Goal: Task Accomplishment & Management: Use online tool/utility

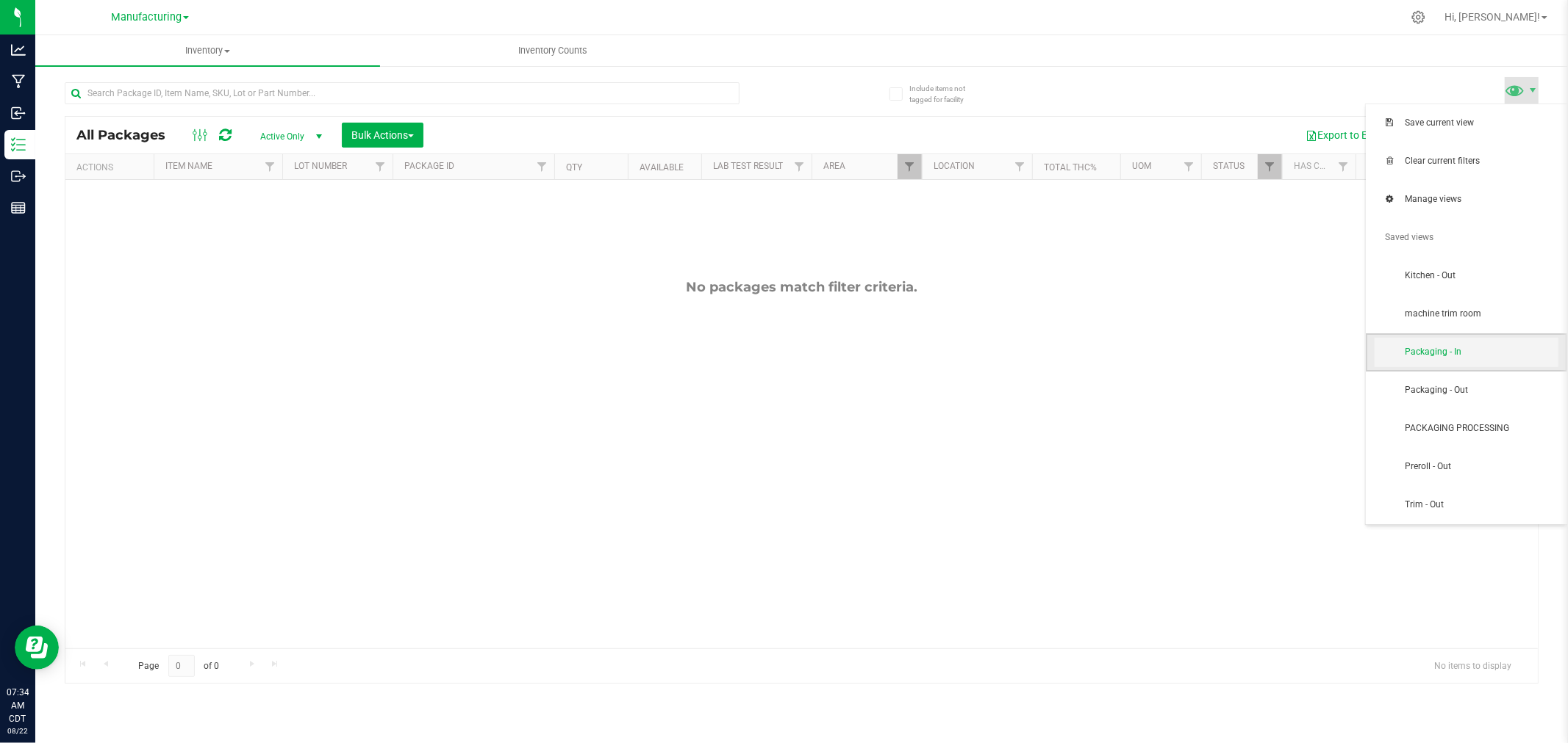
click at [1524, 363] on span "Packaging - In" at bounding box center [1466, 352] width 183 height 29
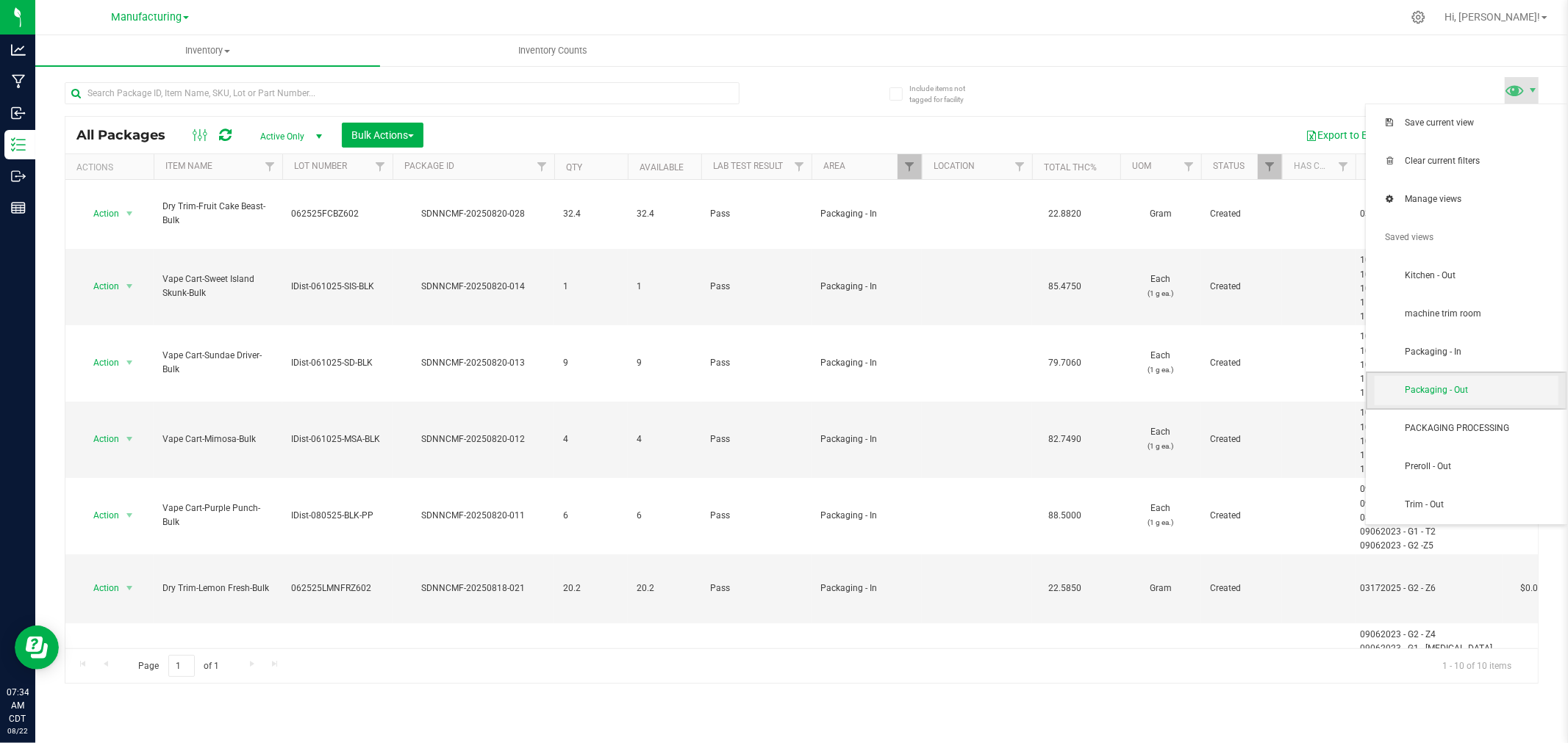
click at [1489, 381] on span "Packaging - Out" at bounding box center [1466, 390] width 183 height 29
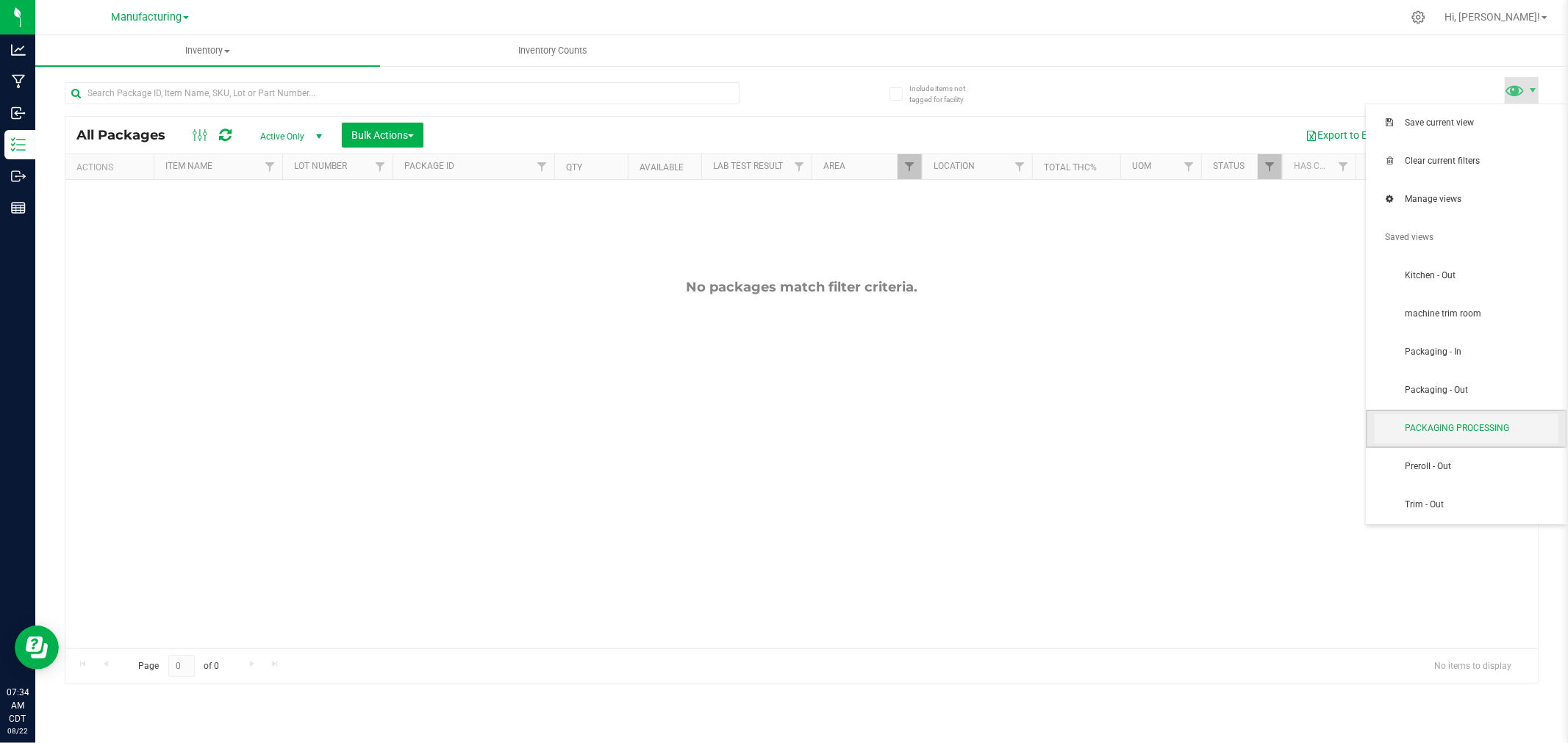
click at [1437, 434] on span "PACKAGING PROCESSING" at bounding box center [1481, 428] width 153 height 12
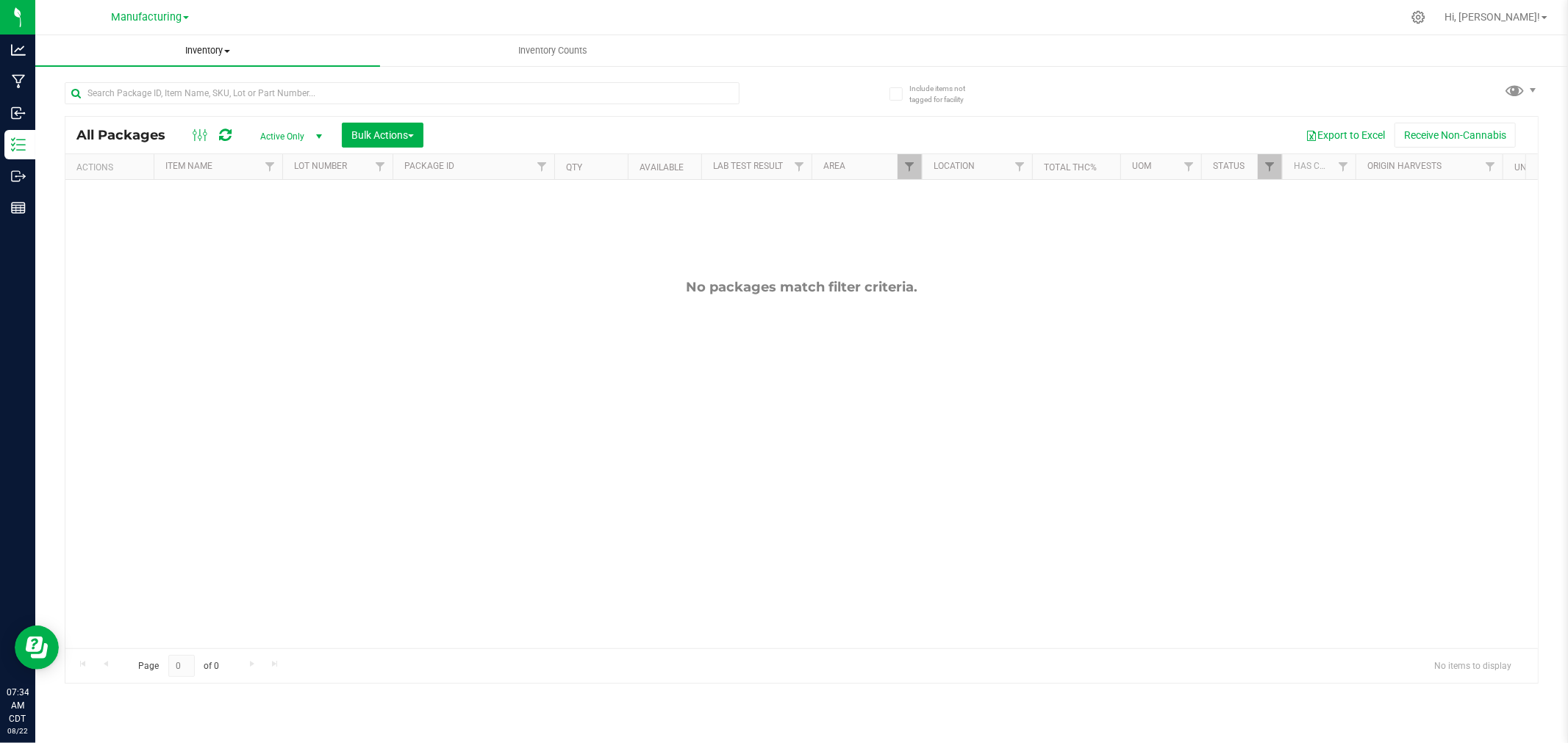
click at [201, 49] on span "Inventory" at bounding box center [207, 51] width 344 height 13
click at [196, 80] on li "All packages" at bounding box center [207, 89] width 344 height 18
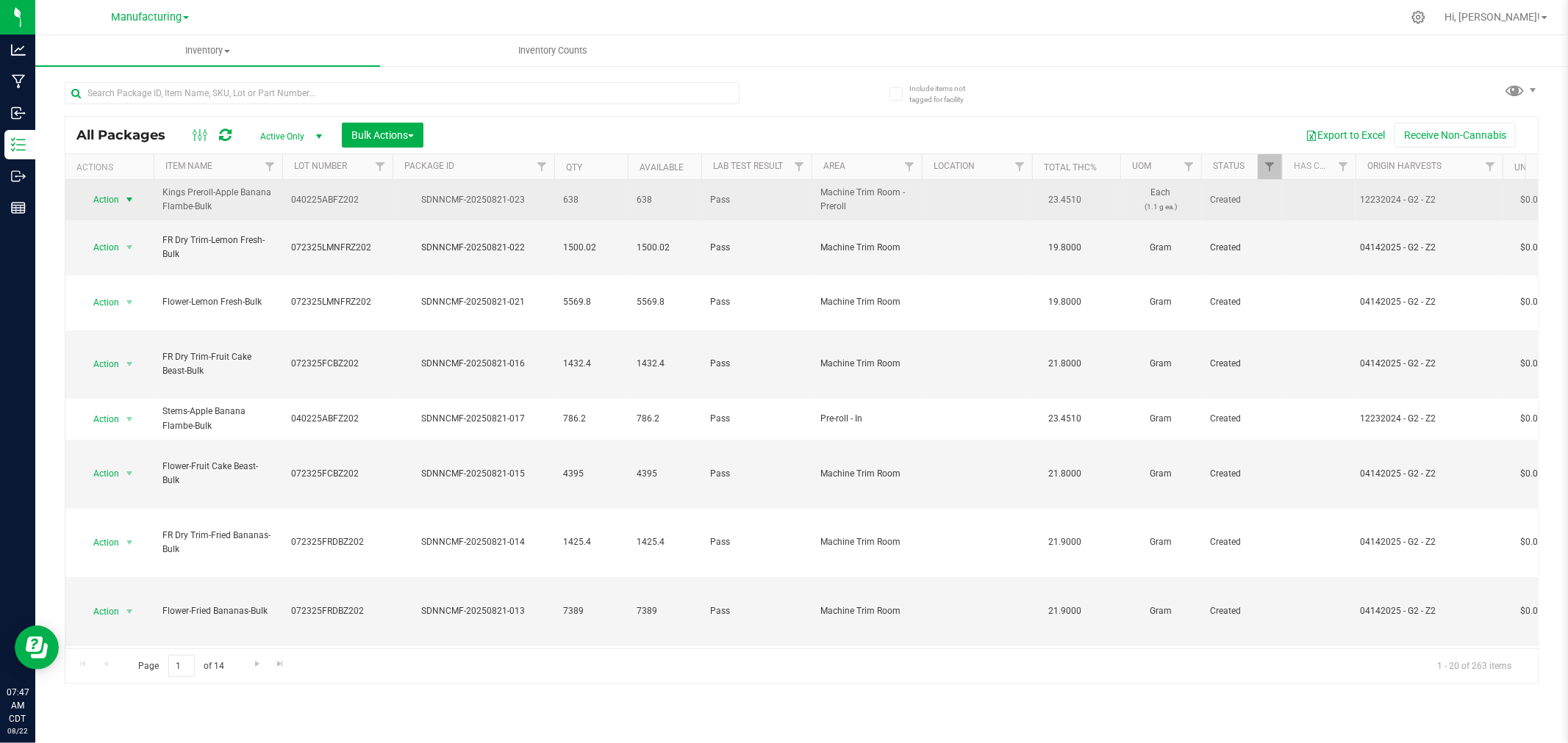
click at [129, 196] on span "select" at bounding box center [130, 199] width 11 height 11
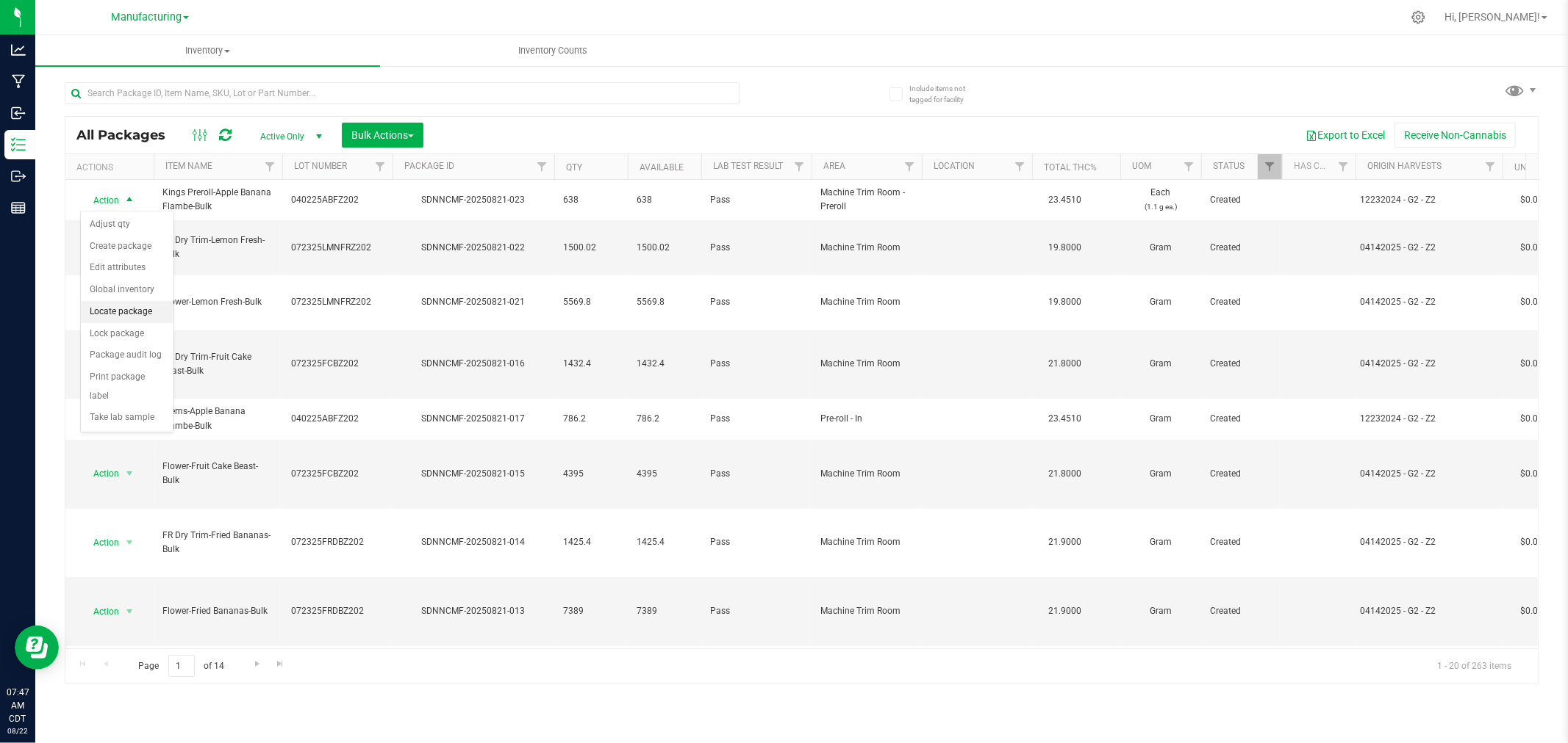
click at [131, 309] on li "Locate package" at bounding box center [127, 312] width 93 height 22
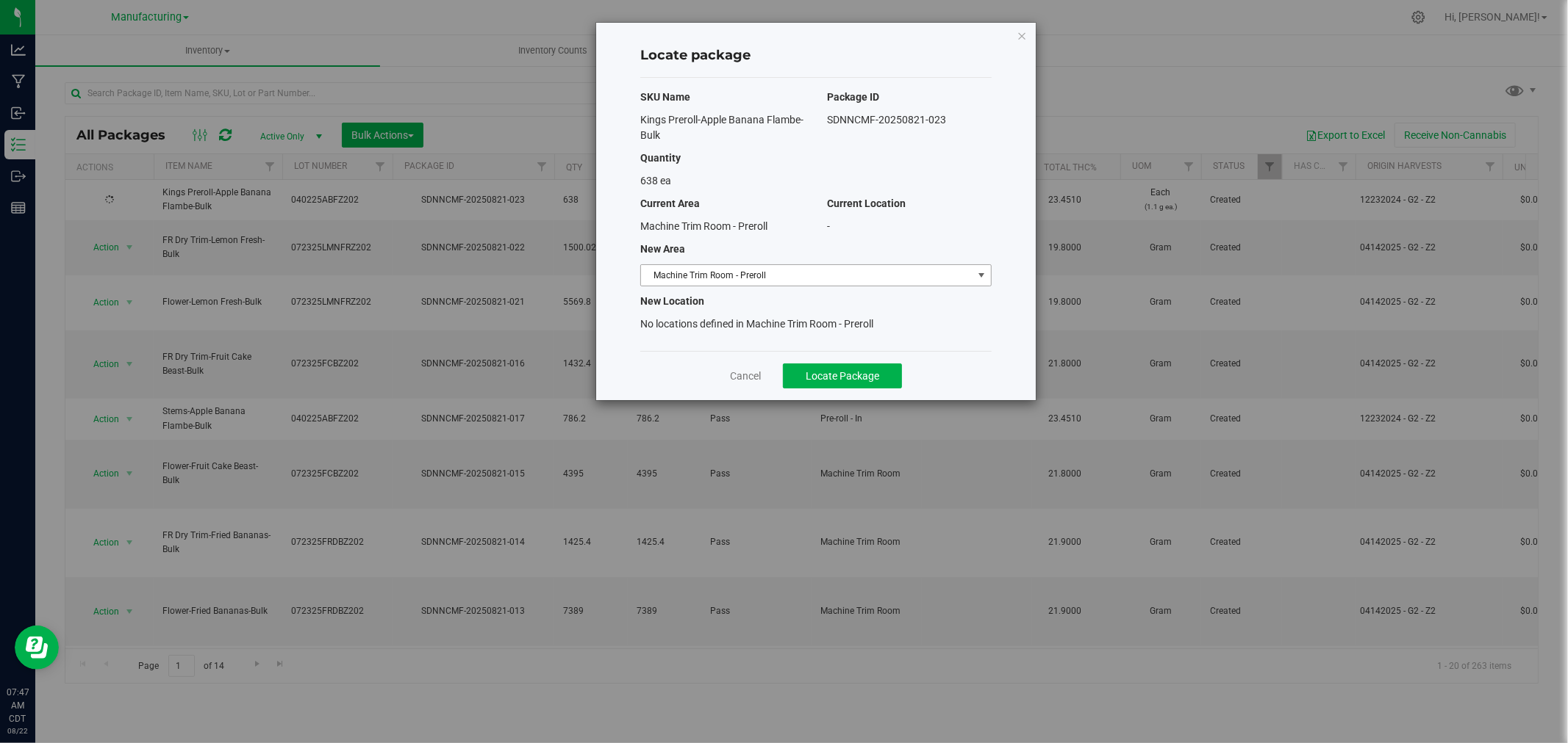
click at [943, 268] on span "Machine Trim Room - Preroll" at bounding box center [807, 276] width 331 height 21
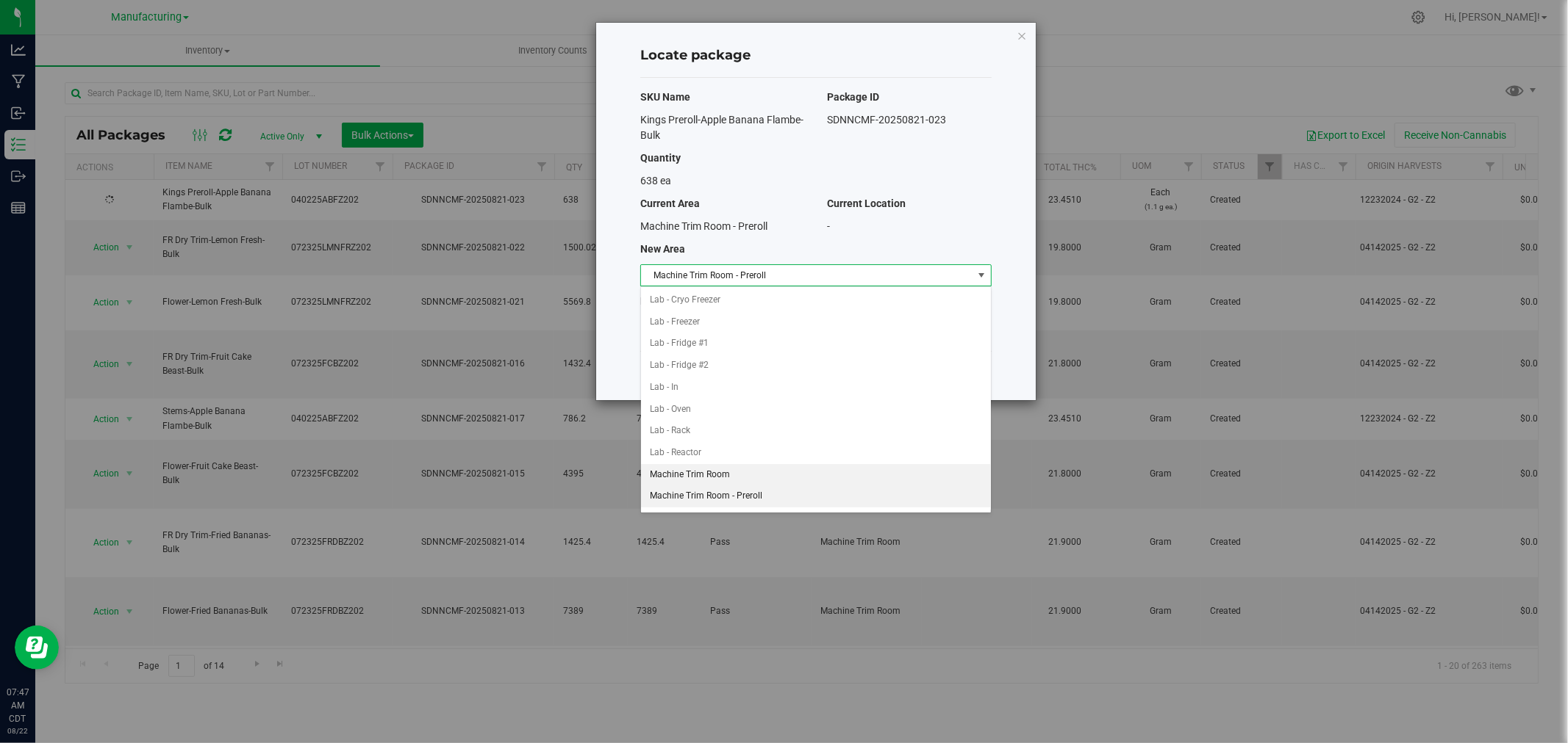
scroll to position [338, 0]
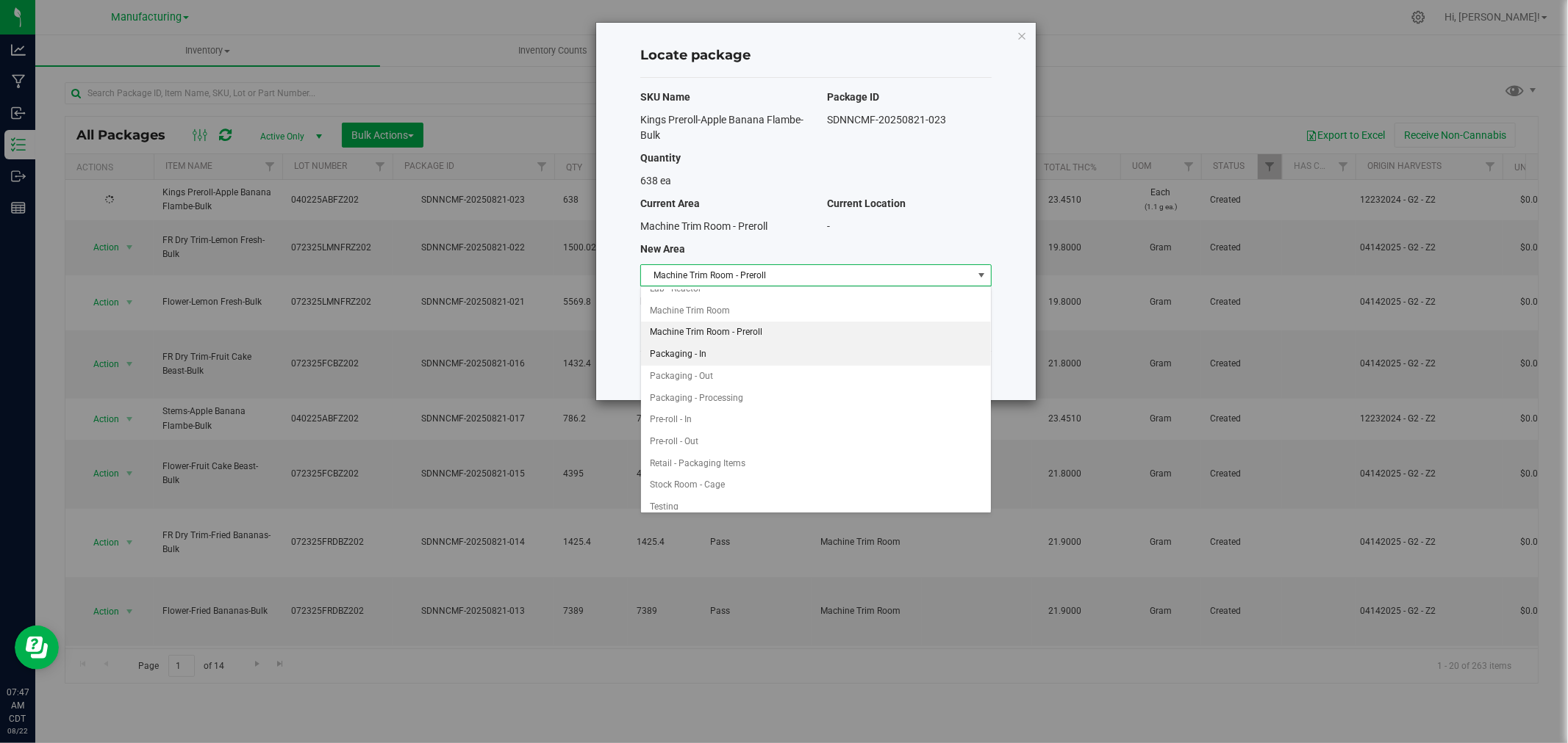
click at [717, 351] on li "Packaging - In" at bounding box center [816, 354] width 350 height 22
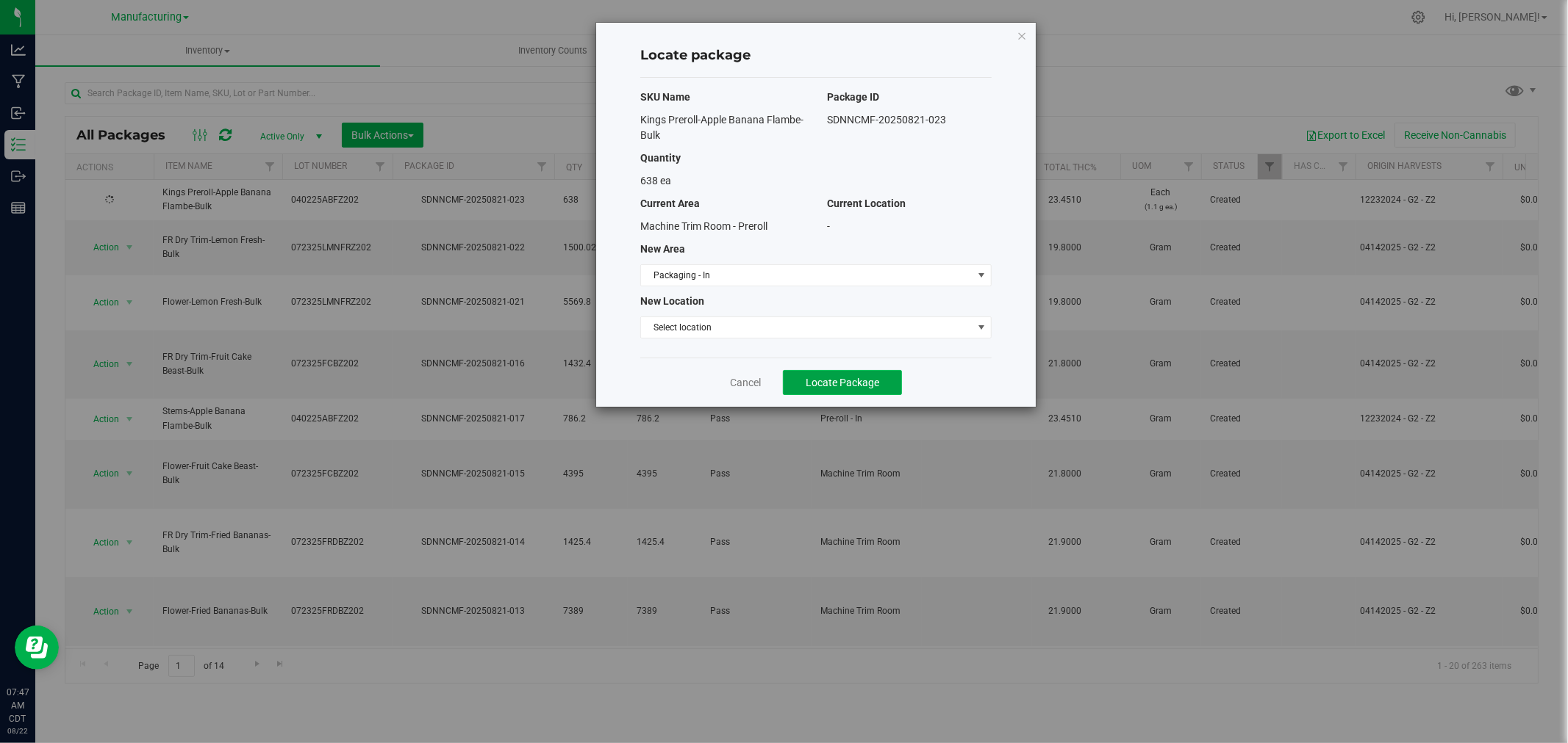
click at [850, 389] on button "Locate Package" at bounding box center [843, 383] width 119 height 25
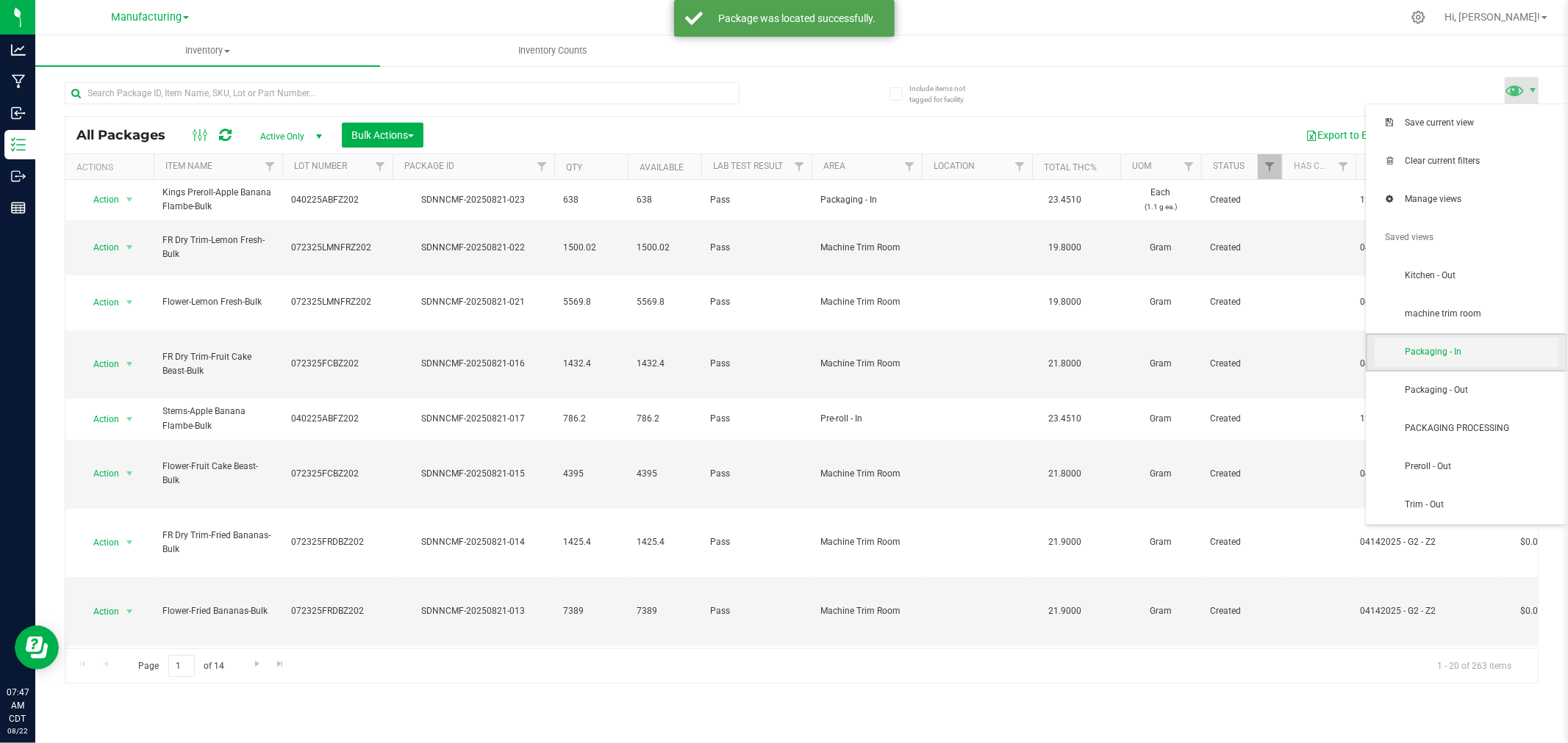
click at [1490, 351] on span "Packaging - In" at bounding box center [1481, 352] width 153 height 12
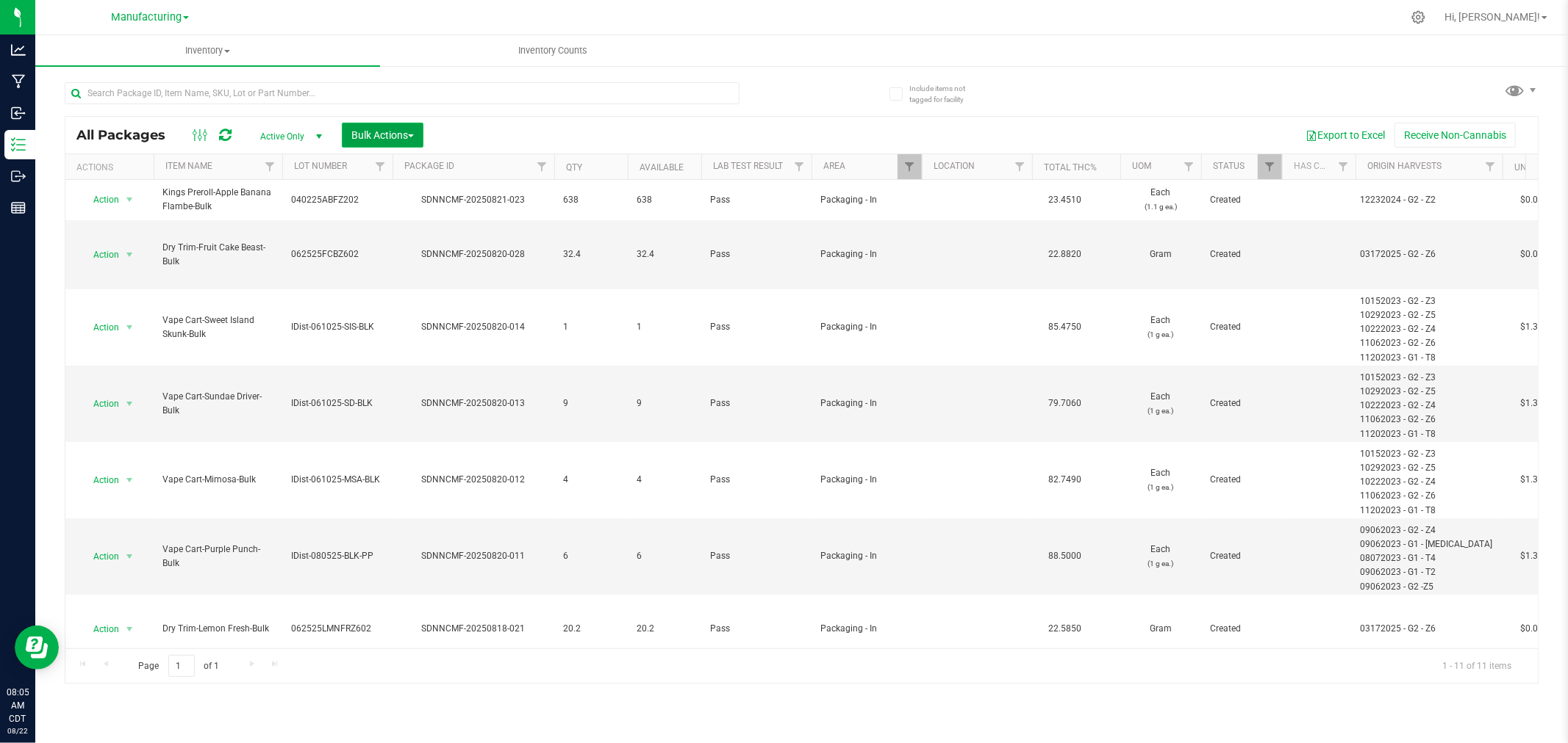
click at [375, 132] on span "Bulk Actions" at bounding box center [382, 135] width 62 height 11
click at [395, 166] on span "Add to manufacturing run" at bounding box center [406, 168] width 111 height 11
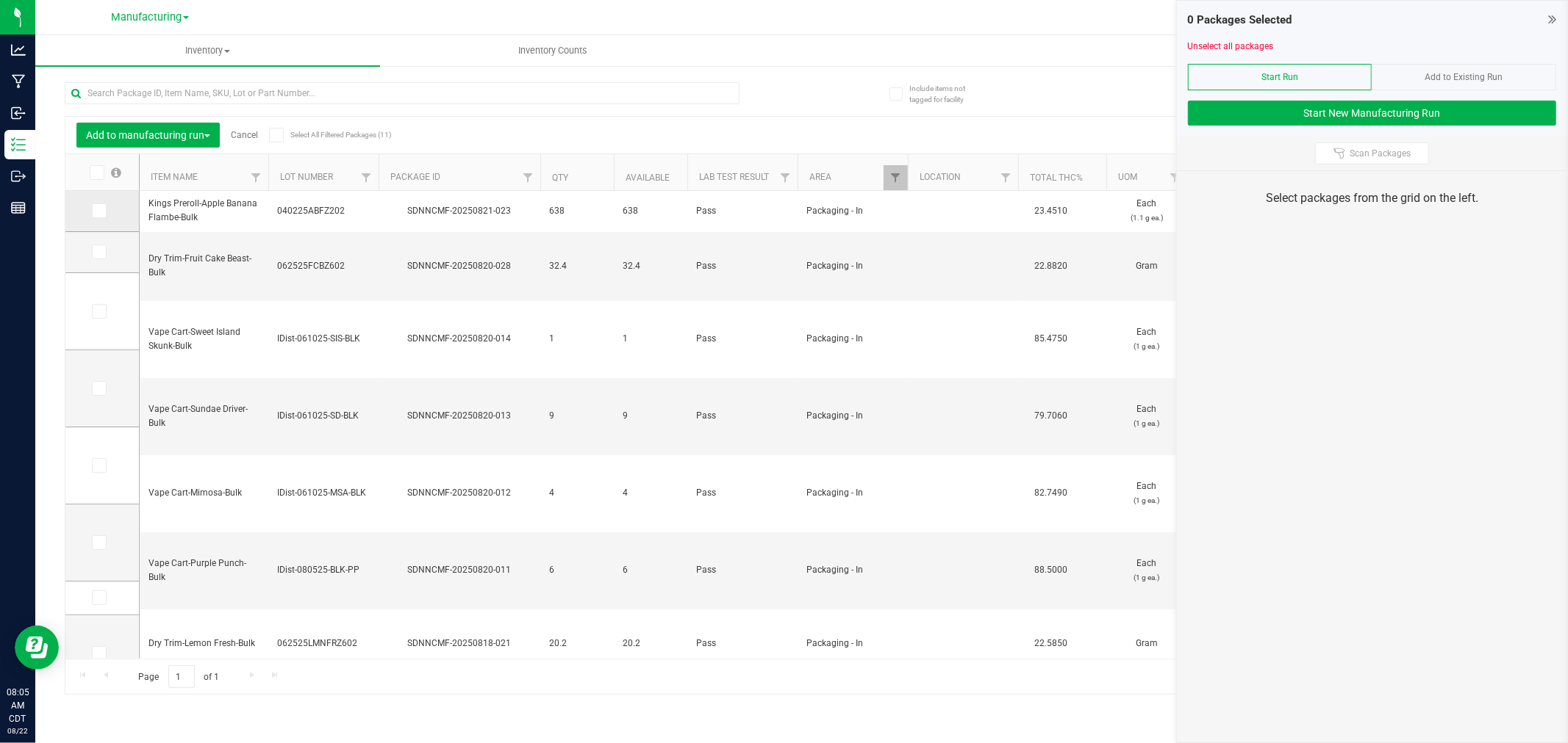
click at [94, 211] on icon at bounding box center [98, 211] width 9 height 0
click at [0, 0] on input "checkbox" at bounding box center [0, 0] width 0 height 0
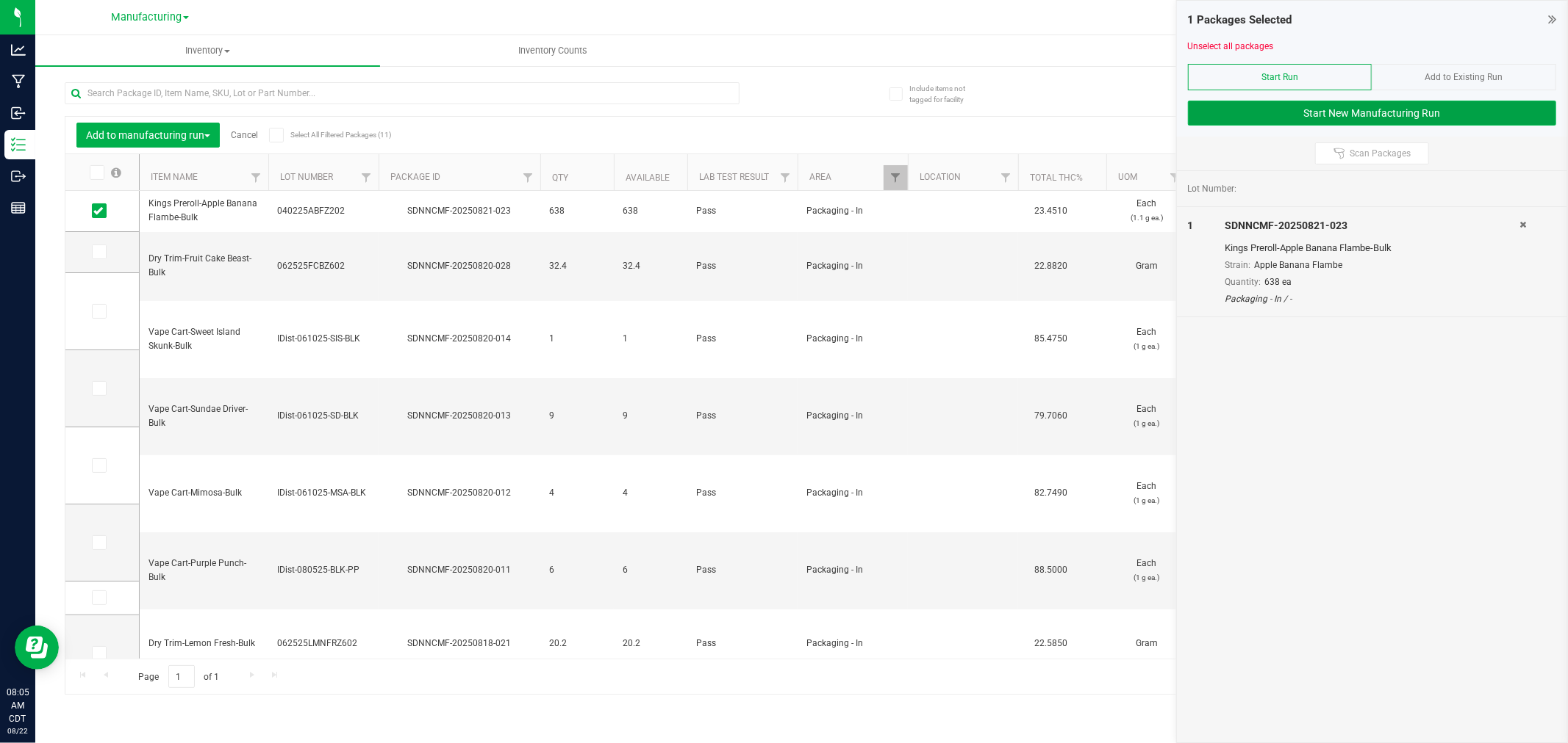
click at [1370, 117] on button "Start New Manufacturing Run" at bounding box center [1371, 112] width 368 height 25
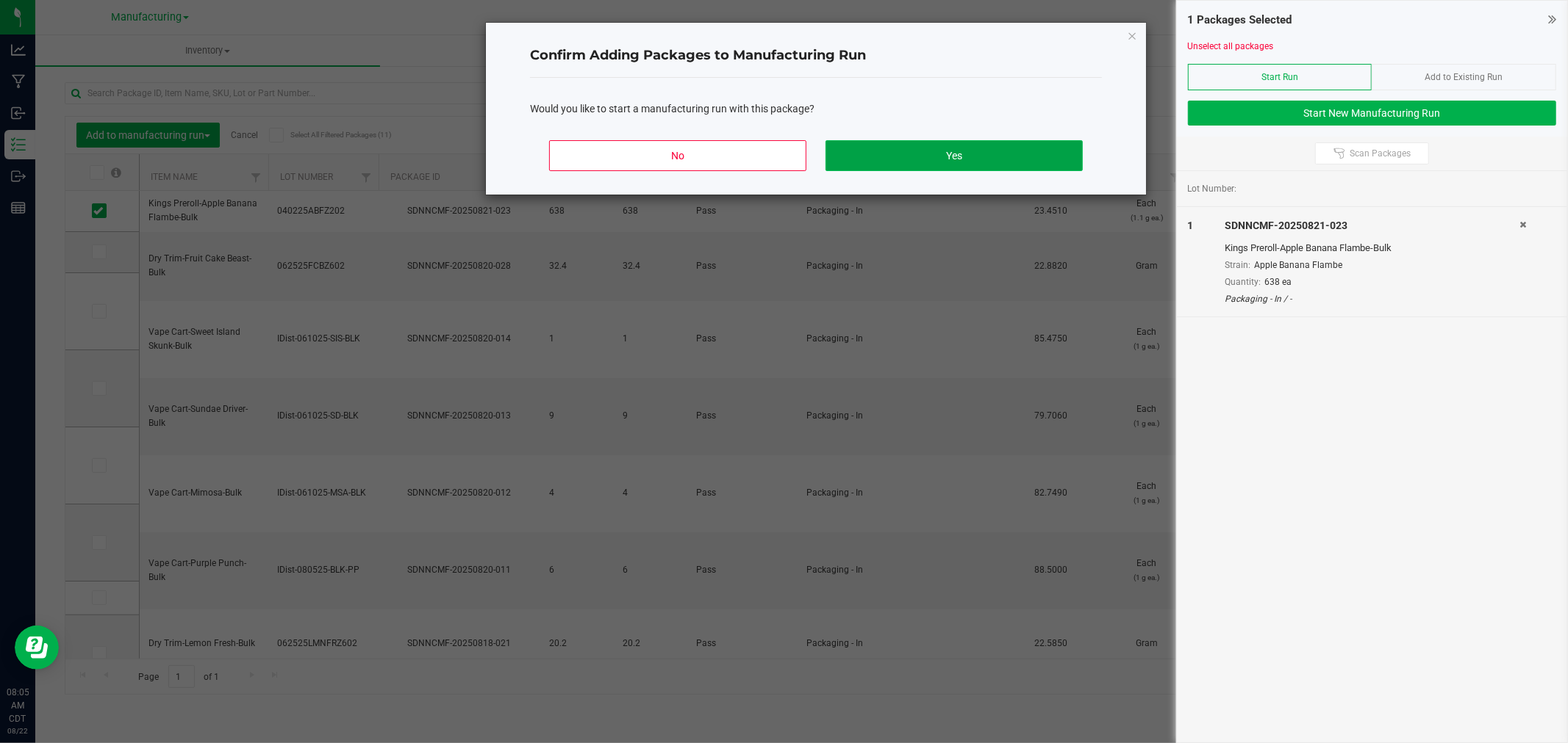
click at [974, 144] on button "Yes" at bounding box center [954, 155] width 257 height 31
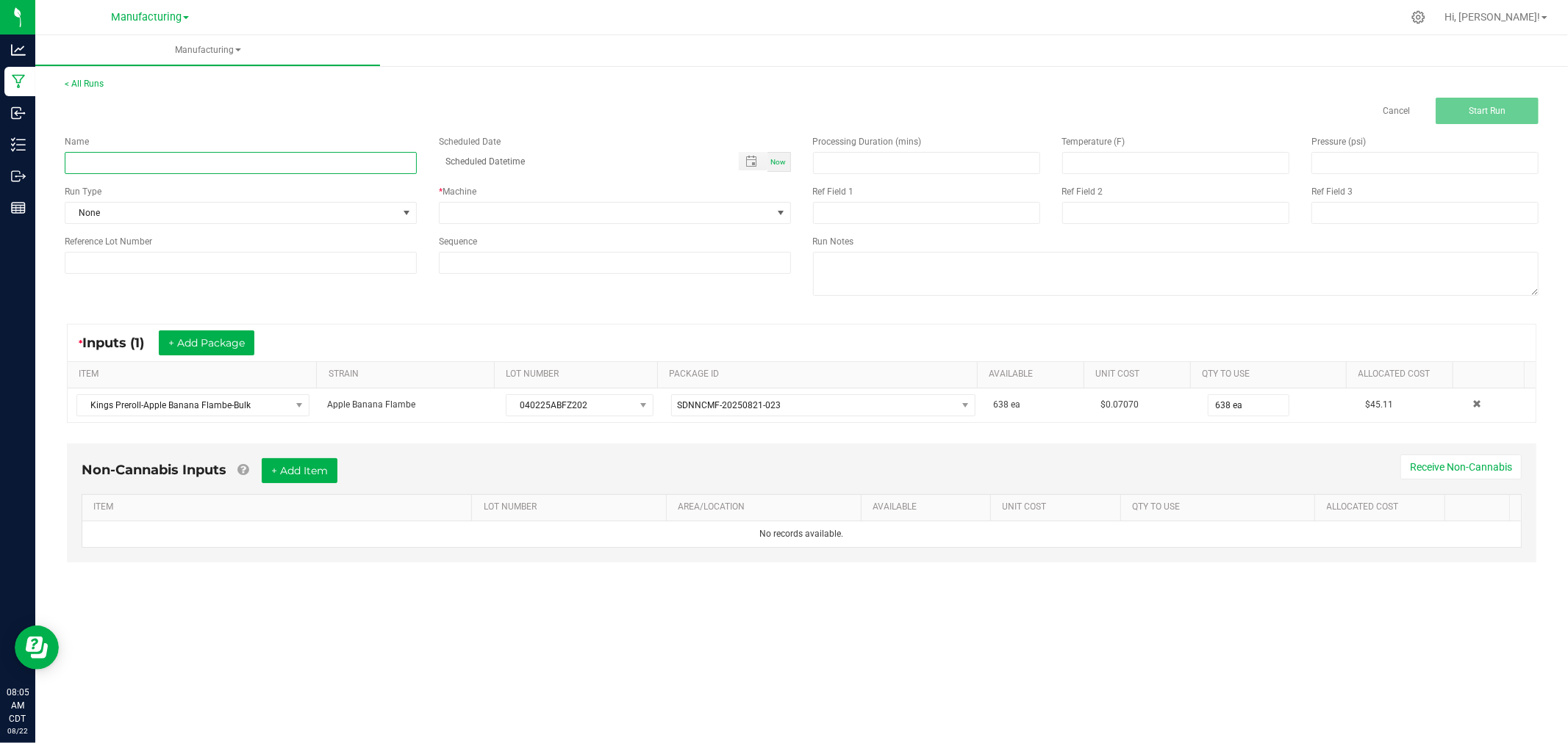
click at [377, 162] on input at bounding box center [240, 163] width 352 height 22
type input "[DATE]-apple banana flambe singles"
click at [350, 214] on span "None" at bounding box center [231, 213] width 332 height 21
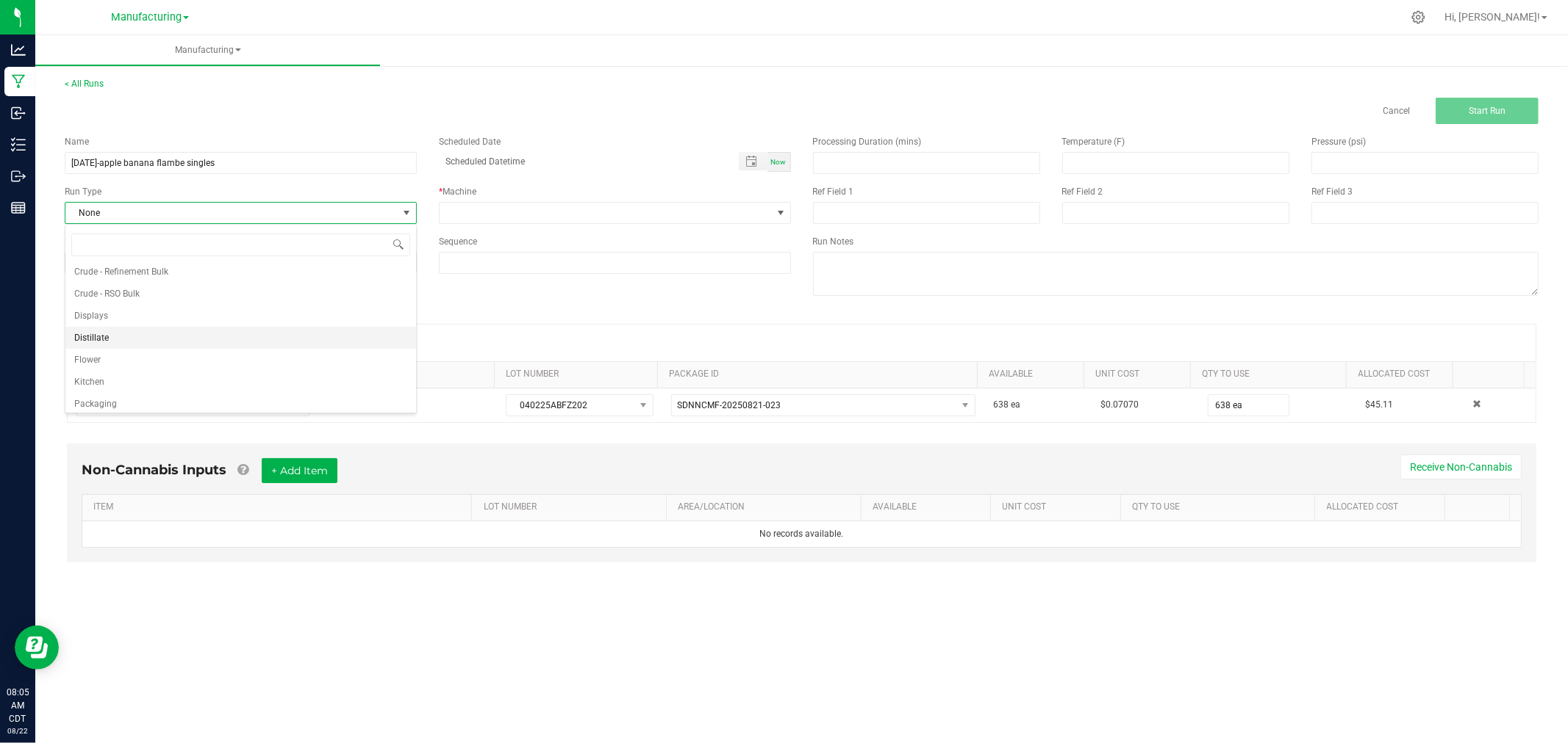
scroll to position [74, 0]
click at [233, 367] on li "Packaging" at bounding box center [240, 377] width 351 height 22
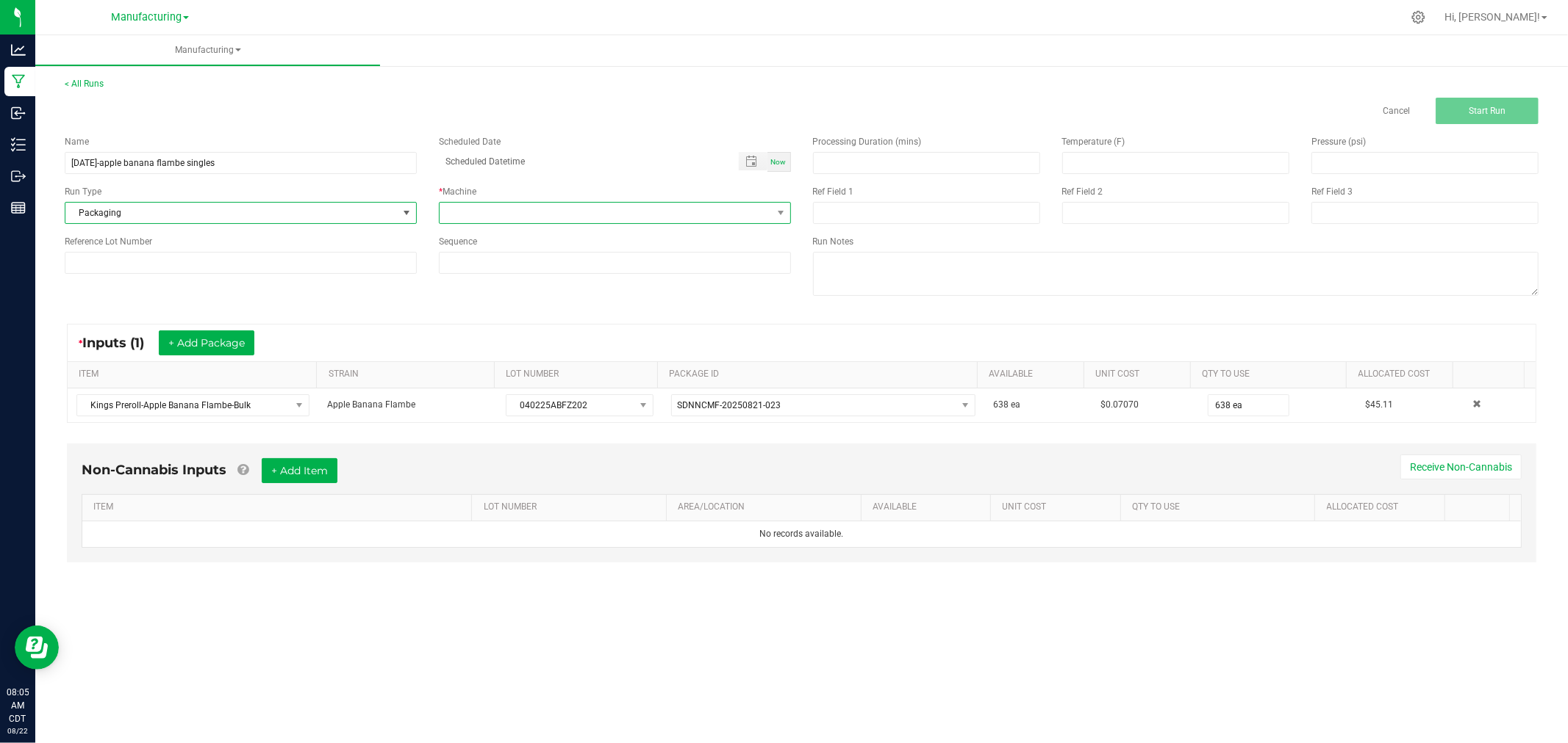
click at [524, 208] on span at bounding box center [605, 213] width 332 height 21
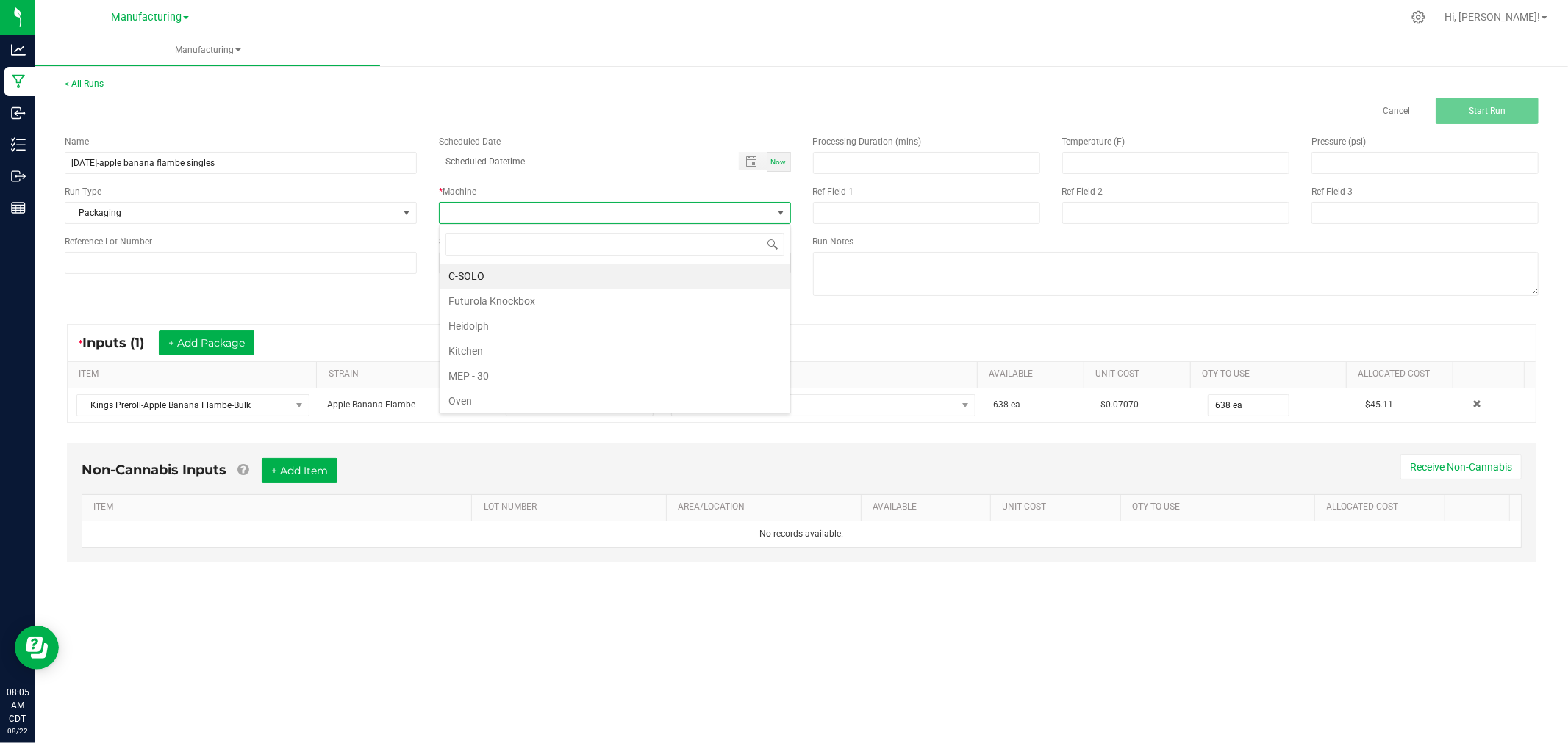
scroll to position [164, 0]
click at [540, 268] on li "Packaging" at bounding box center [615, 263] width 351 height 25
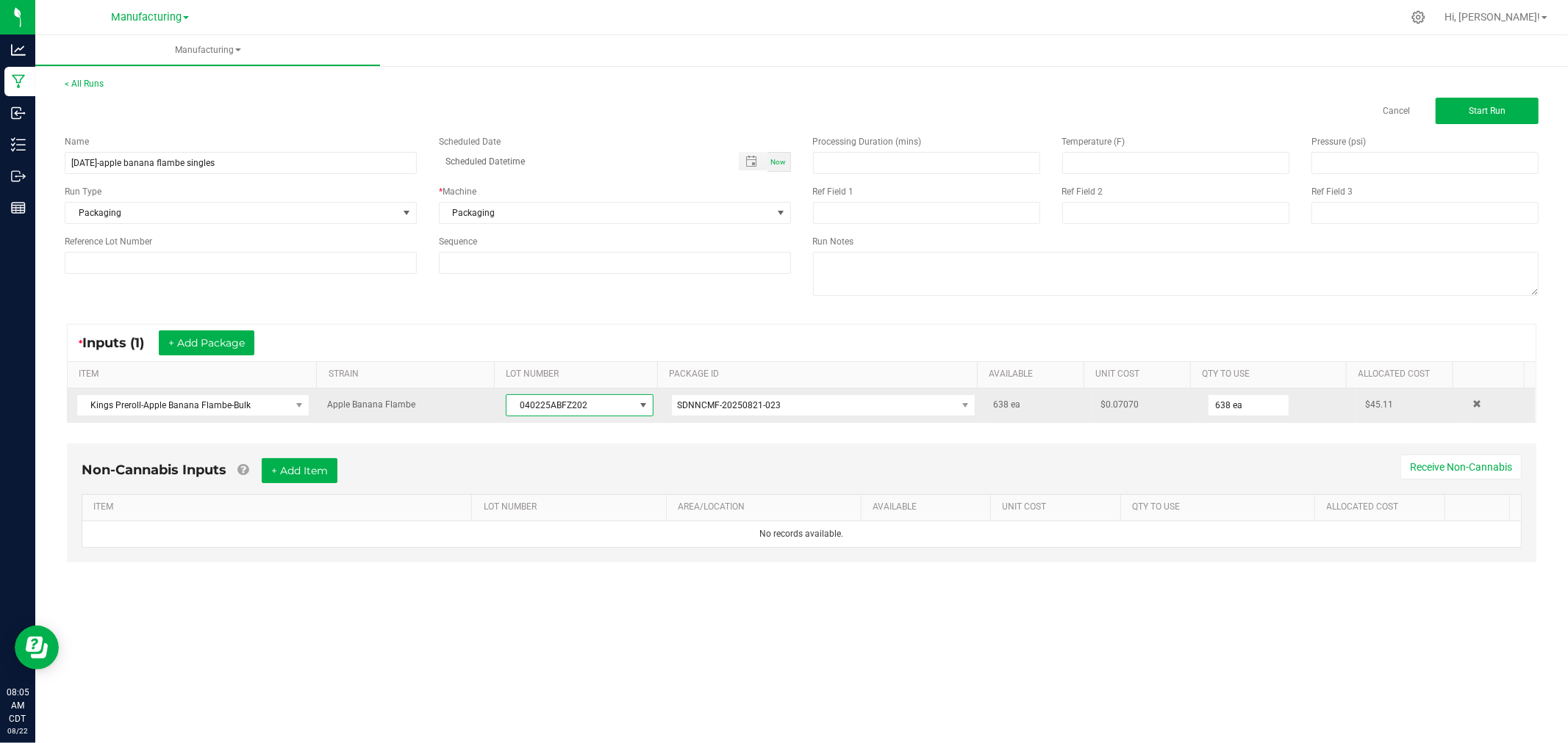
click at [546, 400] on span "040225ABFZ202" at bounding box center [569, 406] width 127 height 21
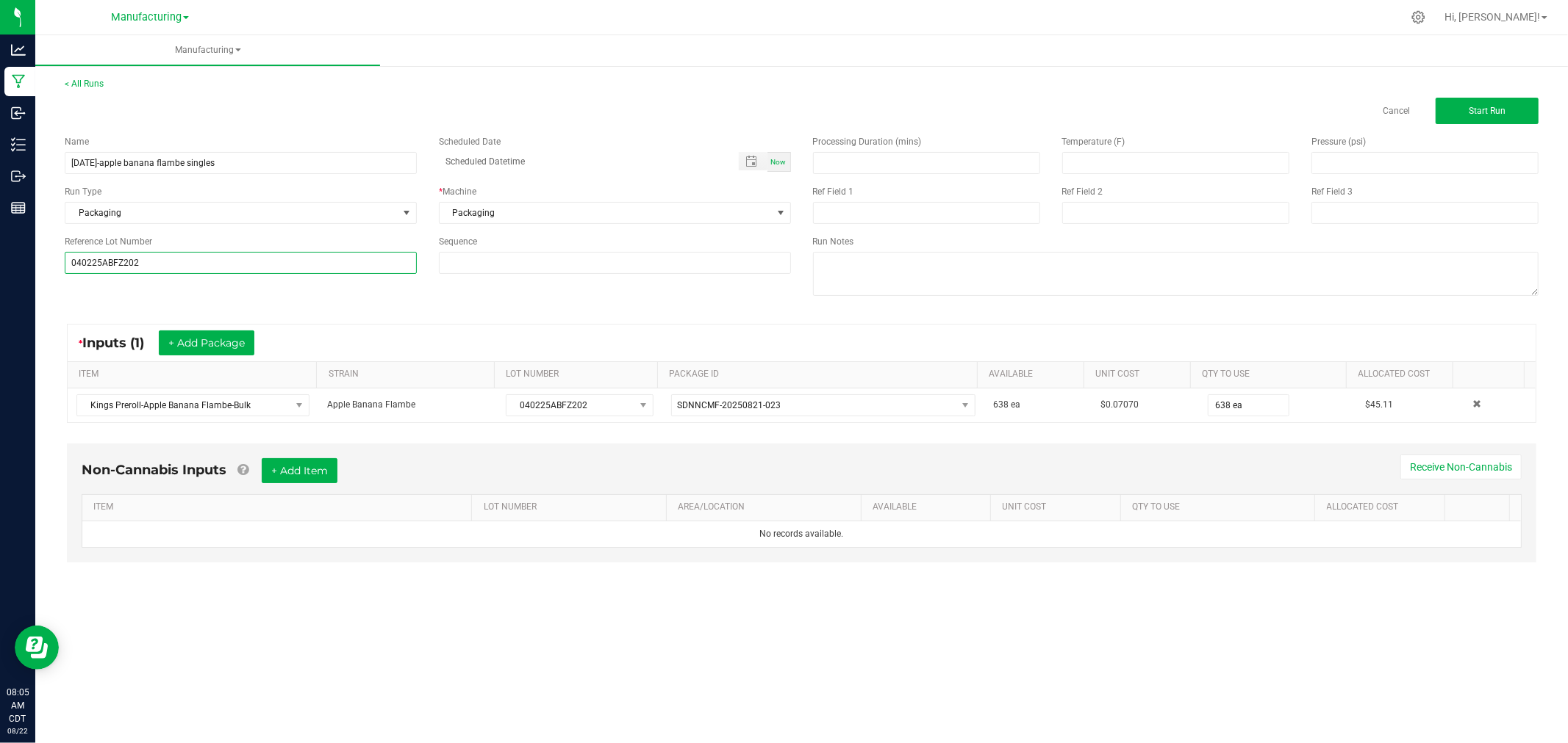
type input "040225ABFZ202"
click at [562, 354] on div "* Inputs (1) + Add Package" at bounding box center [801, 342] width 1468 height 37
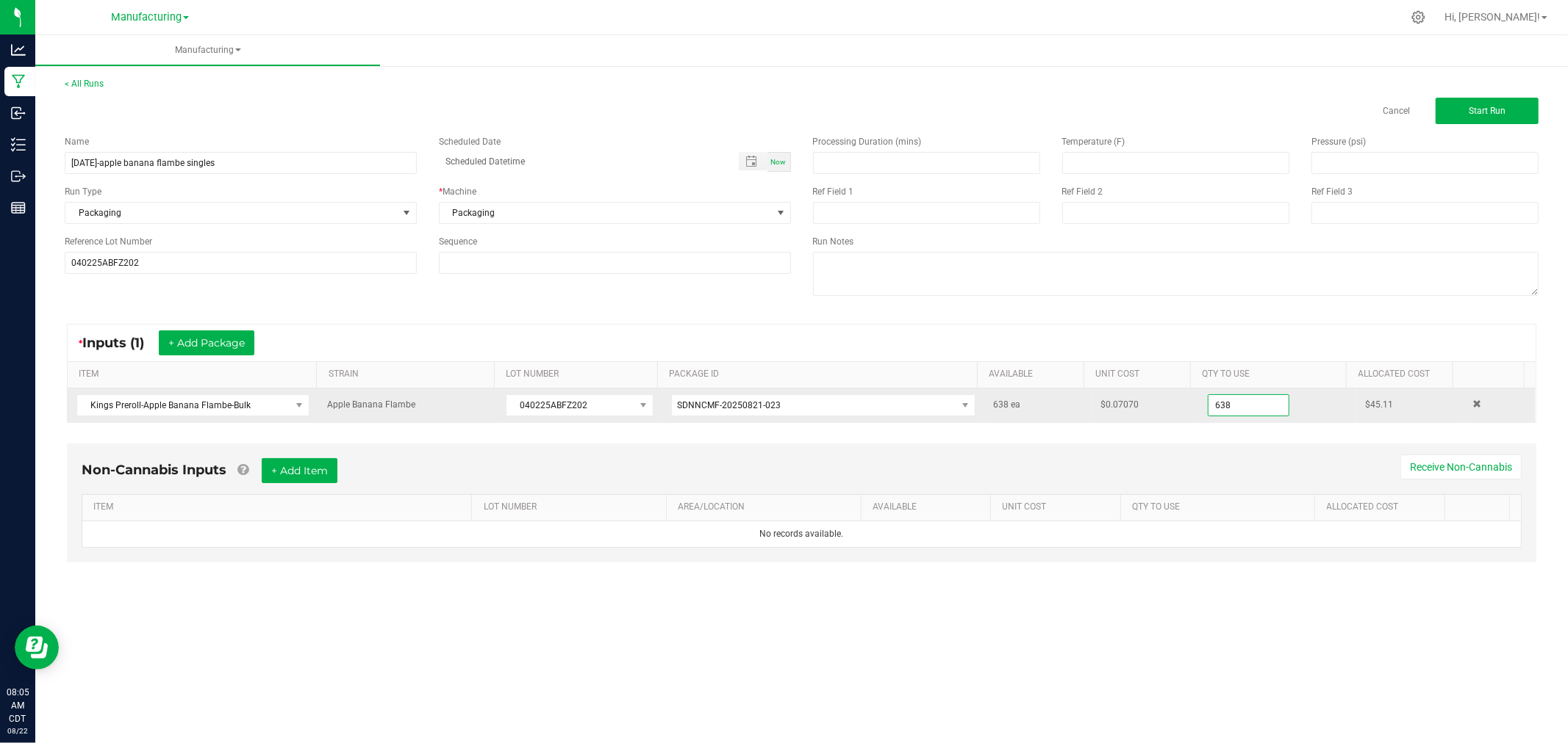
click at [1231, 415] on input "638" at bounding box center [1248, 406] width 80 height 21
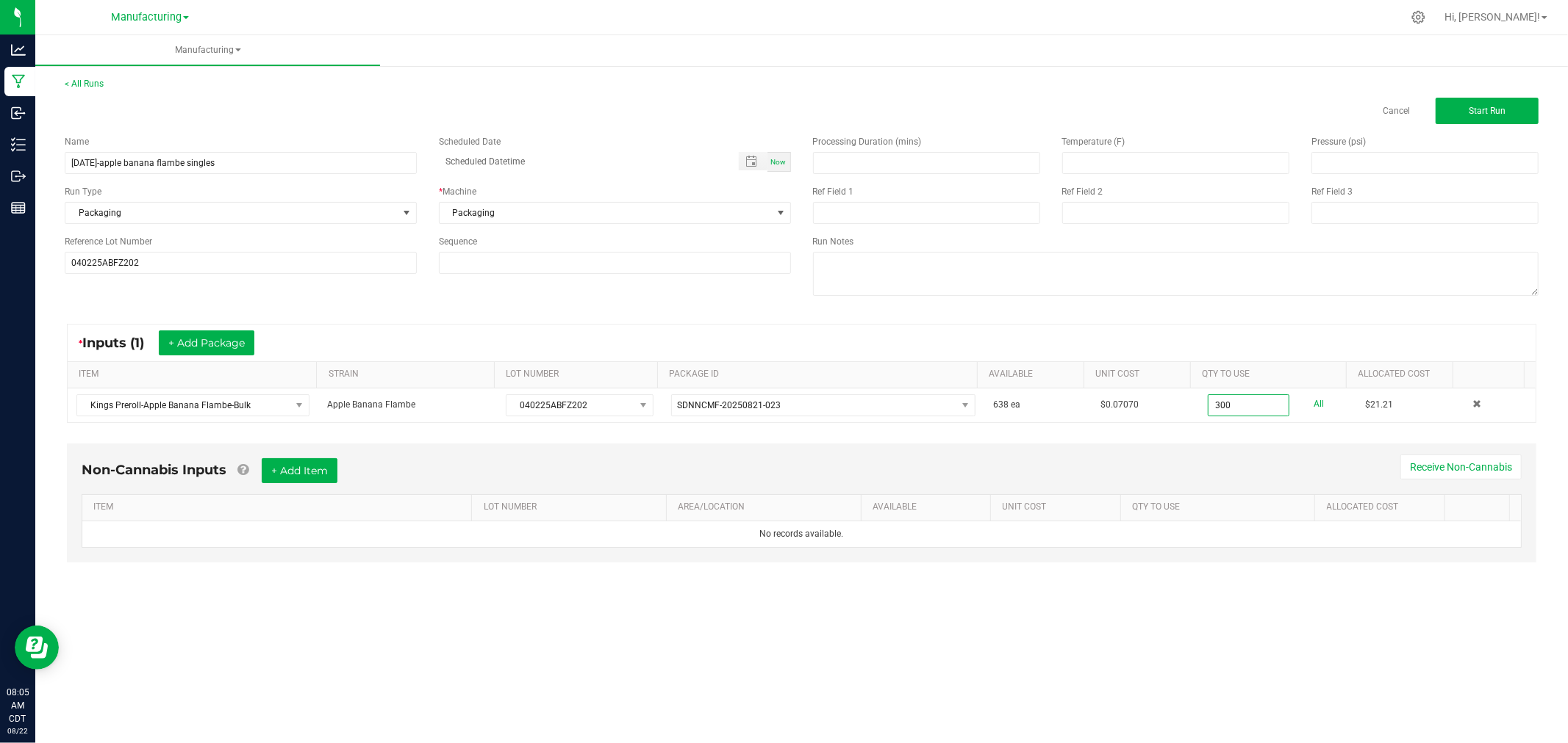
type input "300 ea"
click at [1433, 115] on div "Cancel Start Run" at bounding box center [1460, 111] width 156 height 26
click at [1449, 116] on button "Start Run" at bounding box center [1487, 111] width 103 height 26
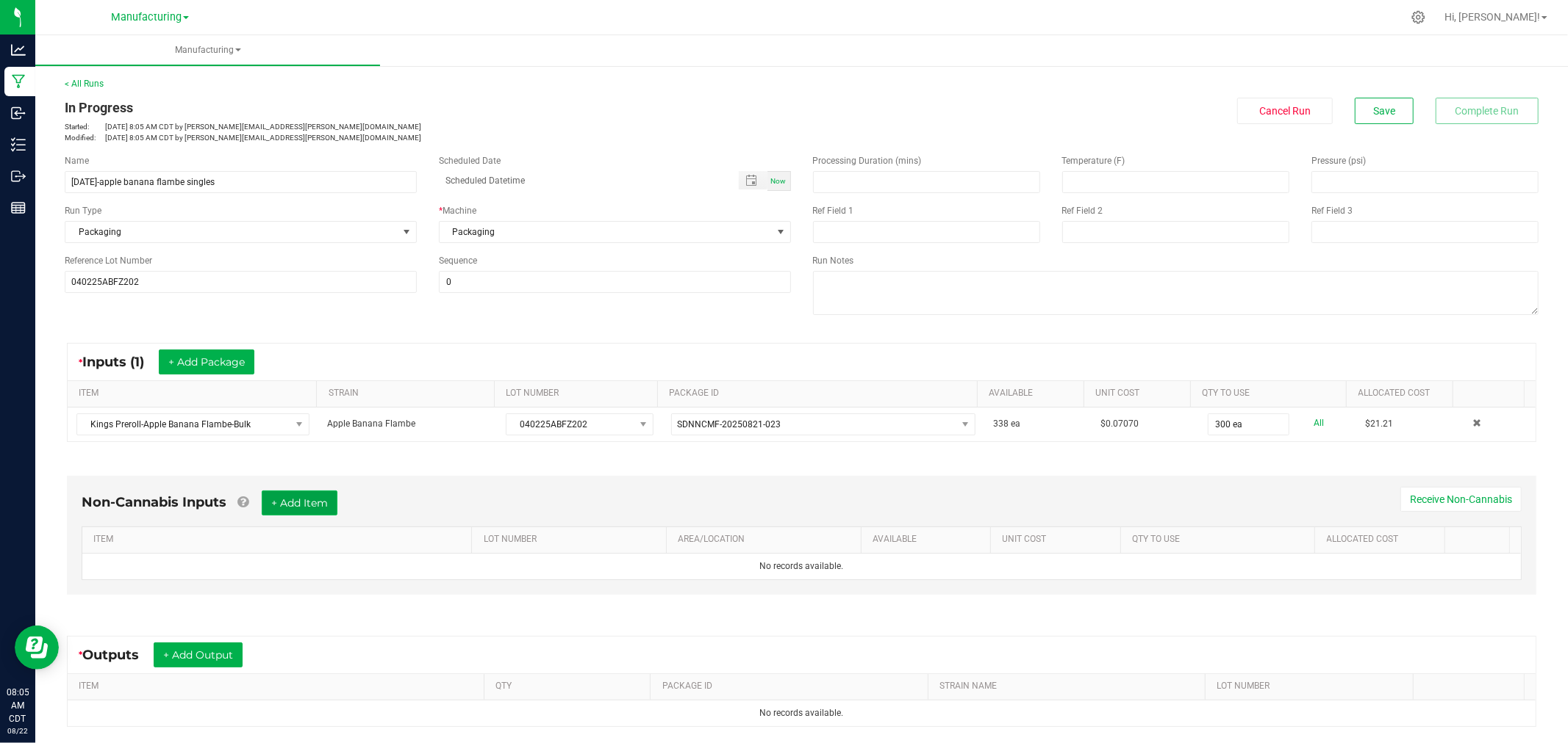
click at [309, 494] on button "+ Add Item" at bounding box center [300, 503] width 76 height 25
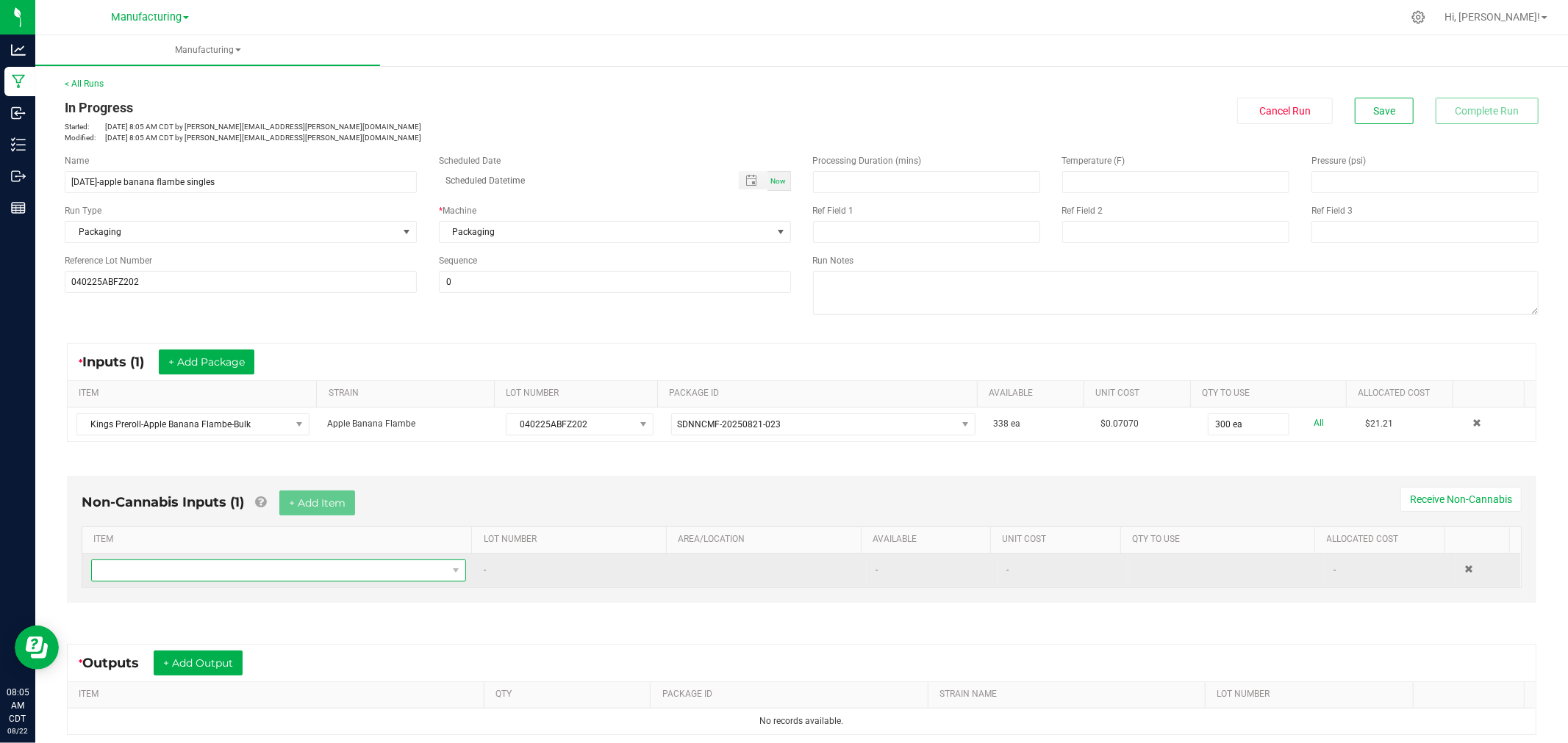
click at [291, 576] on span "NO DATA FOUND" at bounding box center [269, 571] width 355 height 21
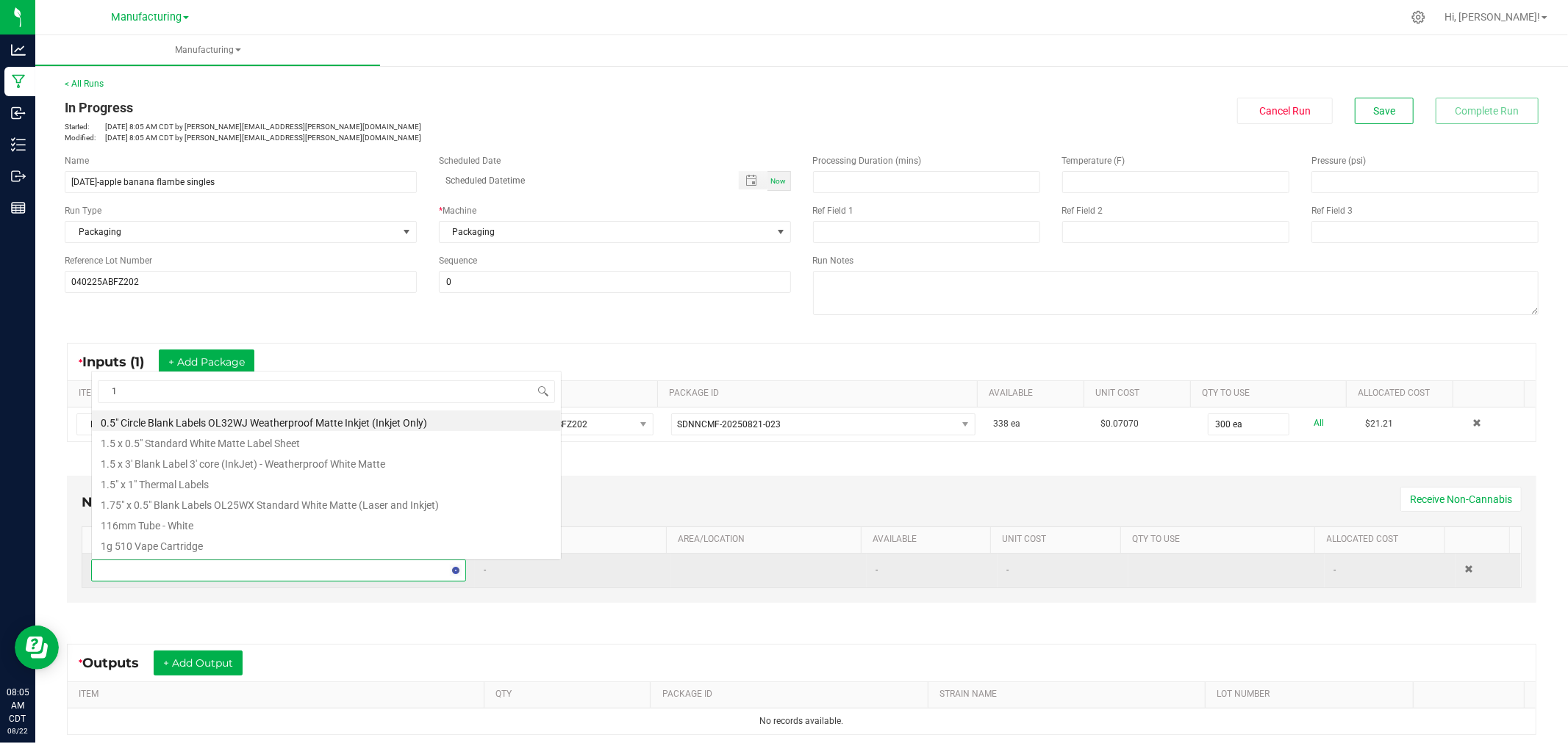
scroll to position [22, 364]
type input "1.5"
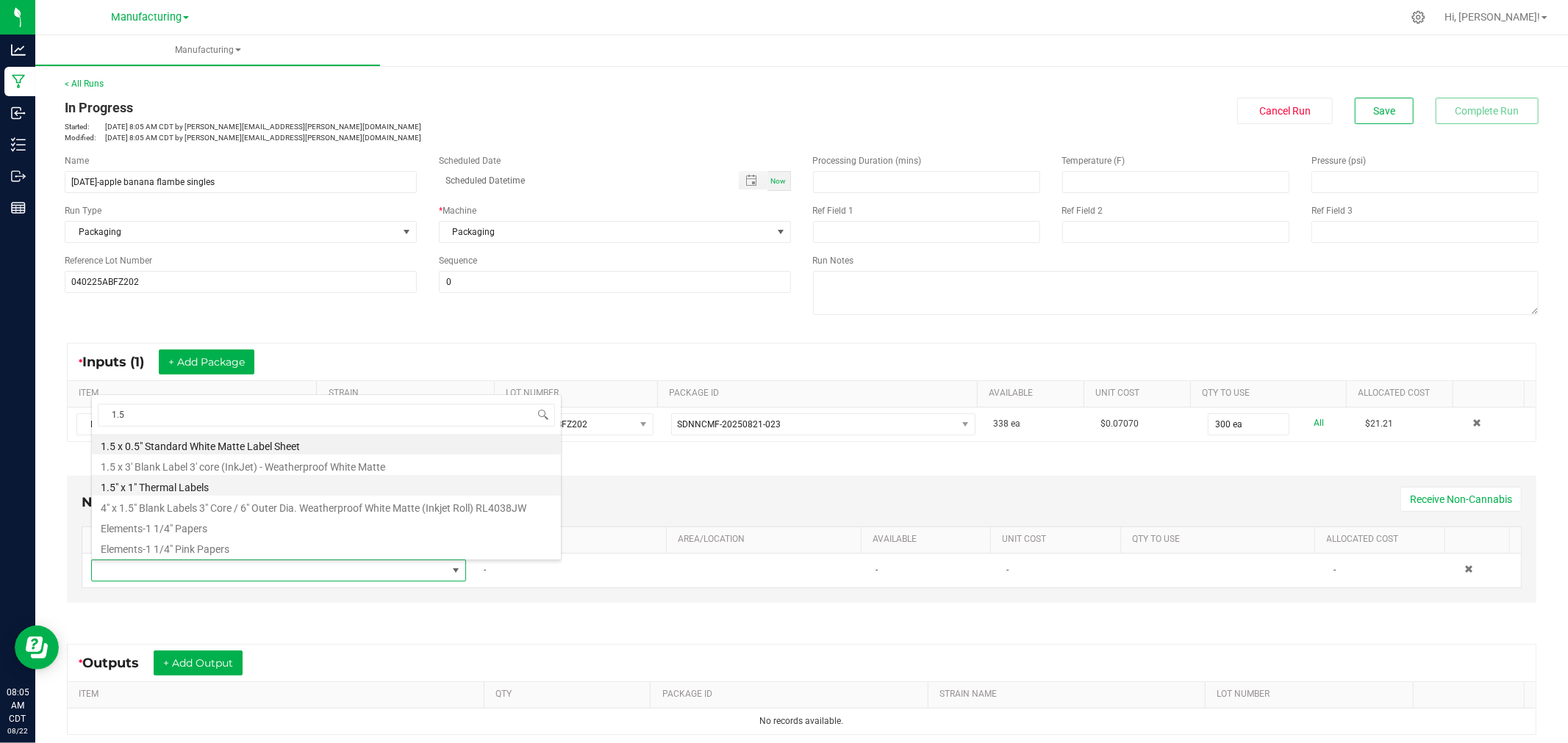
click at [226, 486] on li "1.5" x 1" Thermal Labels" at bounding box center [326, 486] width 469 height 21
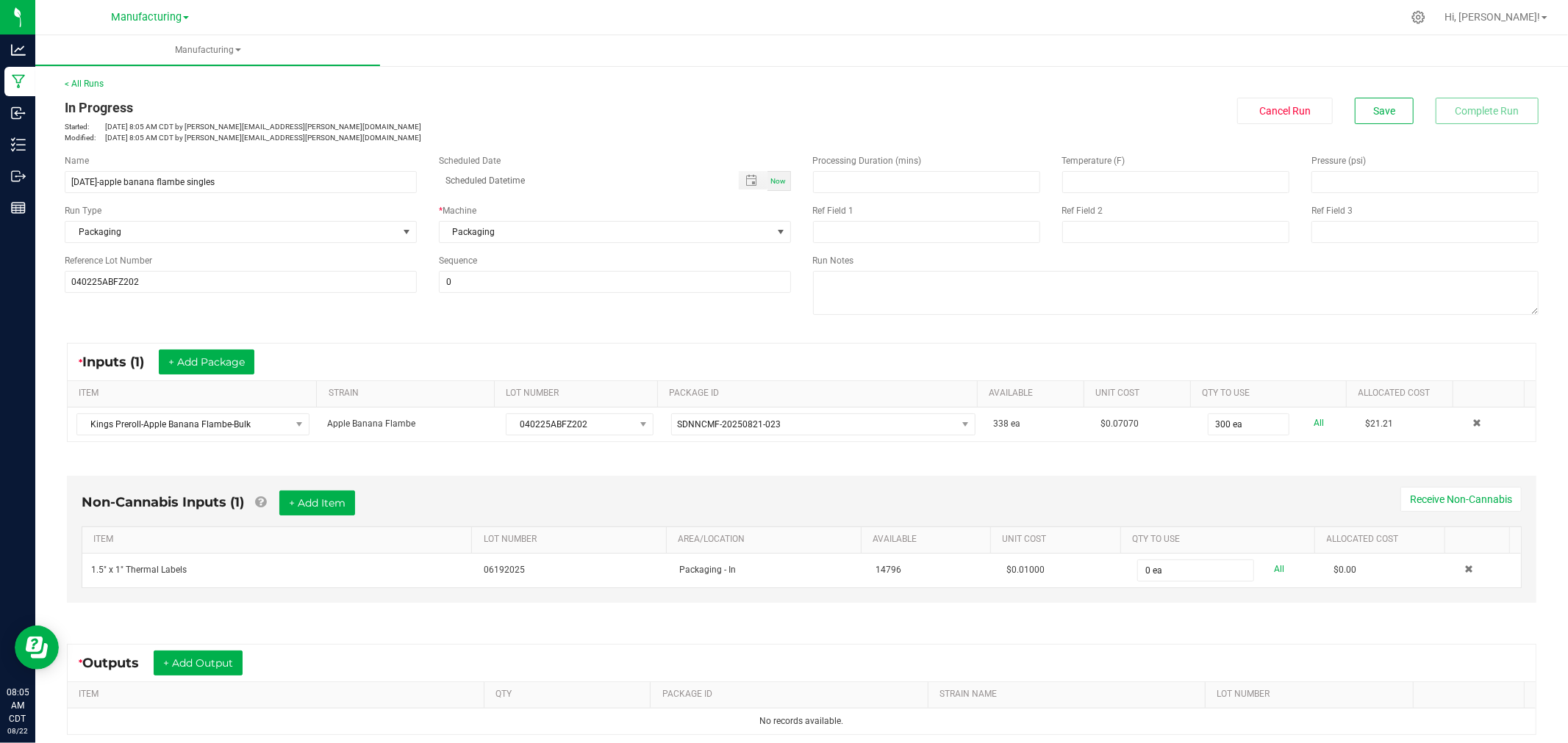
type input "0"
type input "1 ea"
click at [308, 497] on button "+ Add Item" at bounding box center [317, 503] width 76 height 25
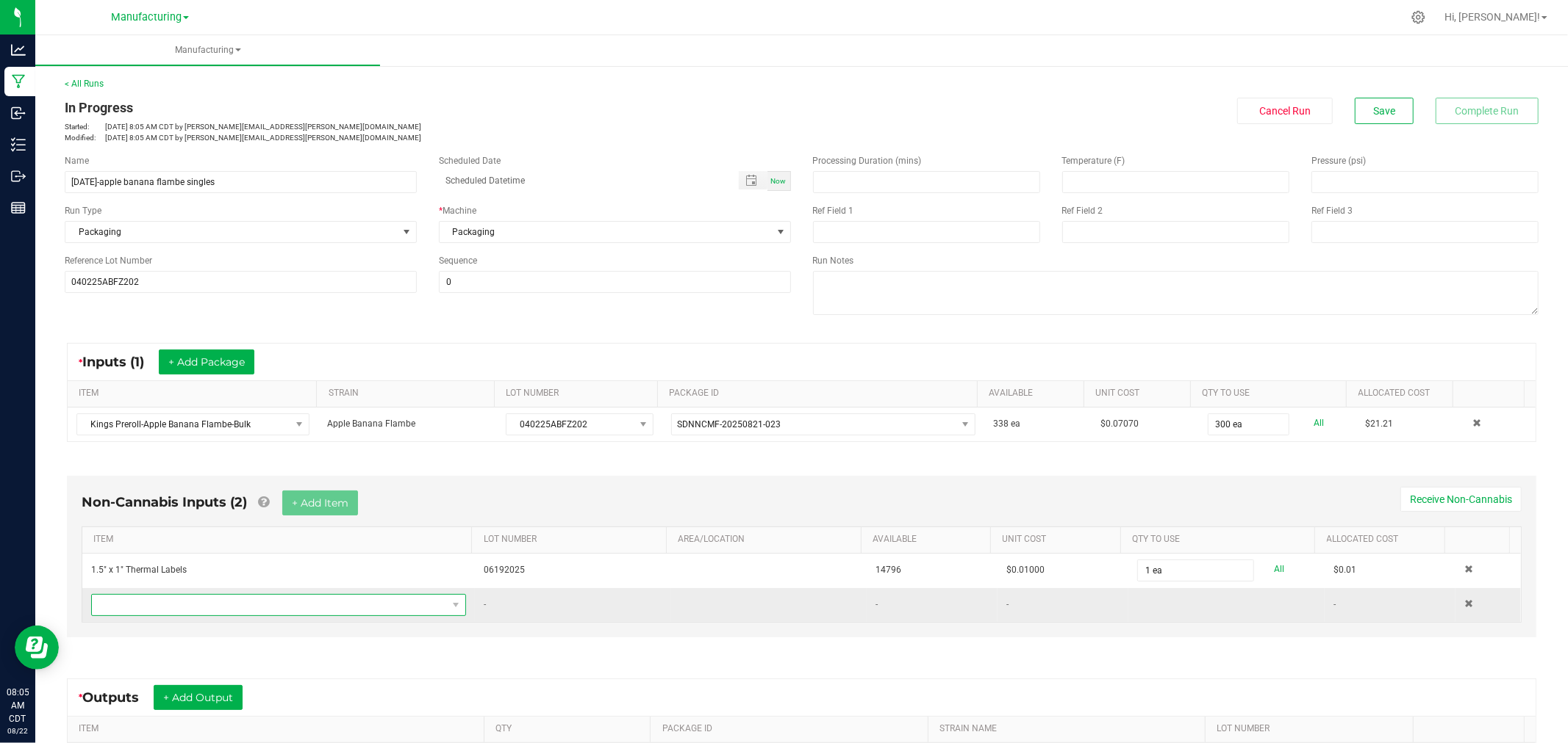
click at [269, 615] on span "NO DATA FOUND" at bounding box center [269, 605] width 355 height 21
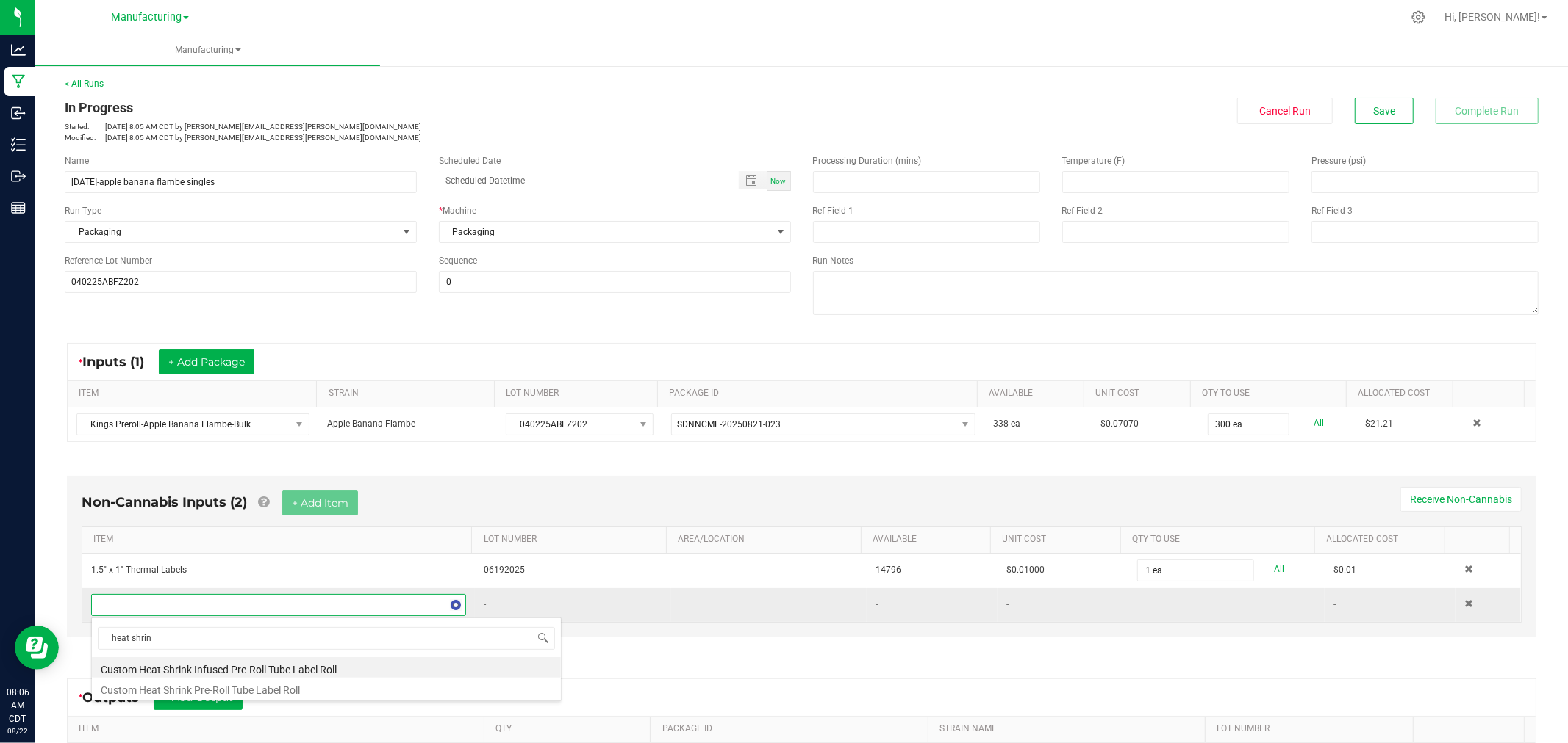
type input "heat shrink"
click at [251, 684] on li "Custom Heat Shrink Pre-Roll Tube Label Roll" at bounding box center [326, 688] width 469 height 21
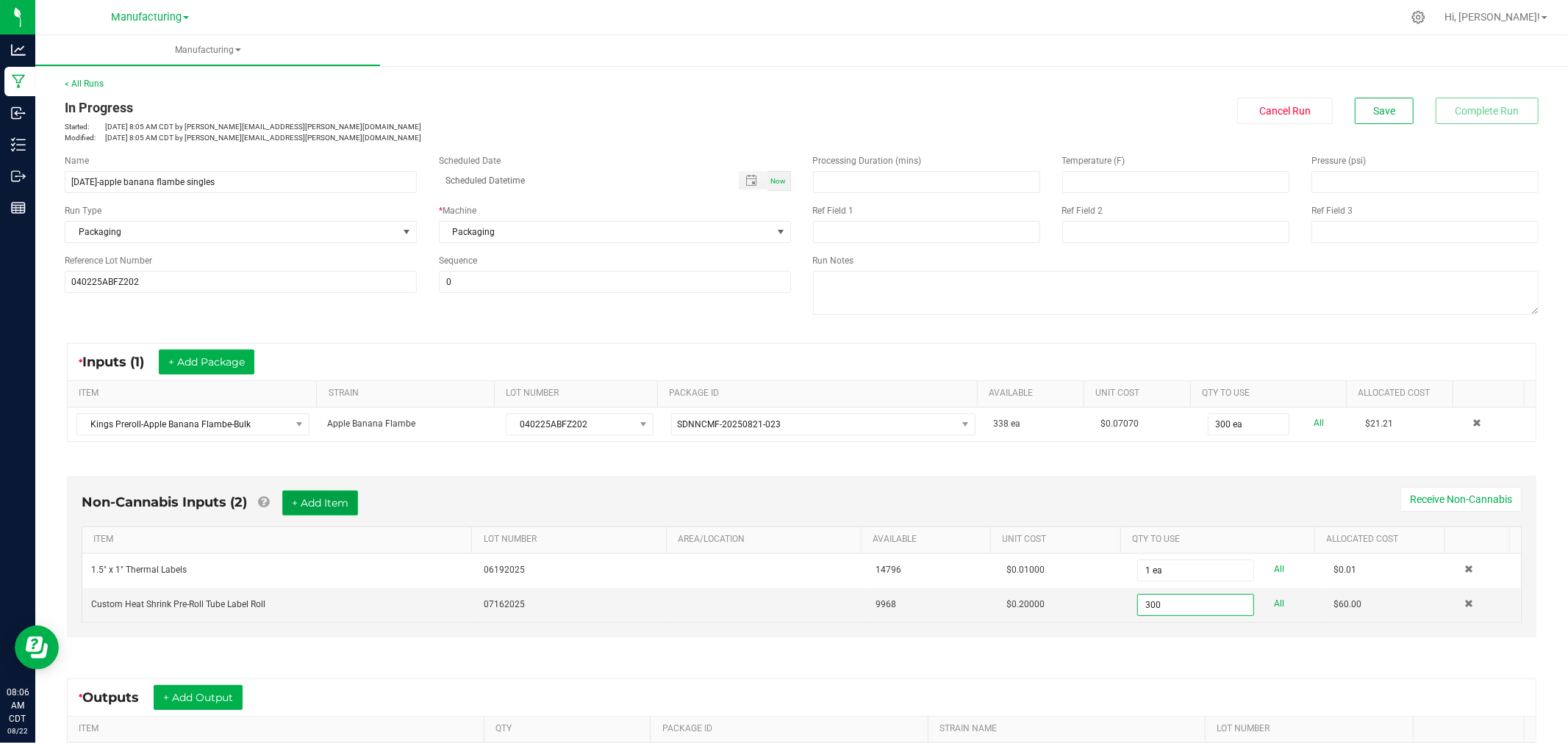
type input "300 ea"
click at [337, 494] on button "+ Add Item" at bounding box center [320, 503] width 76 height 25
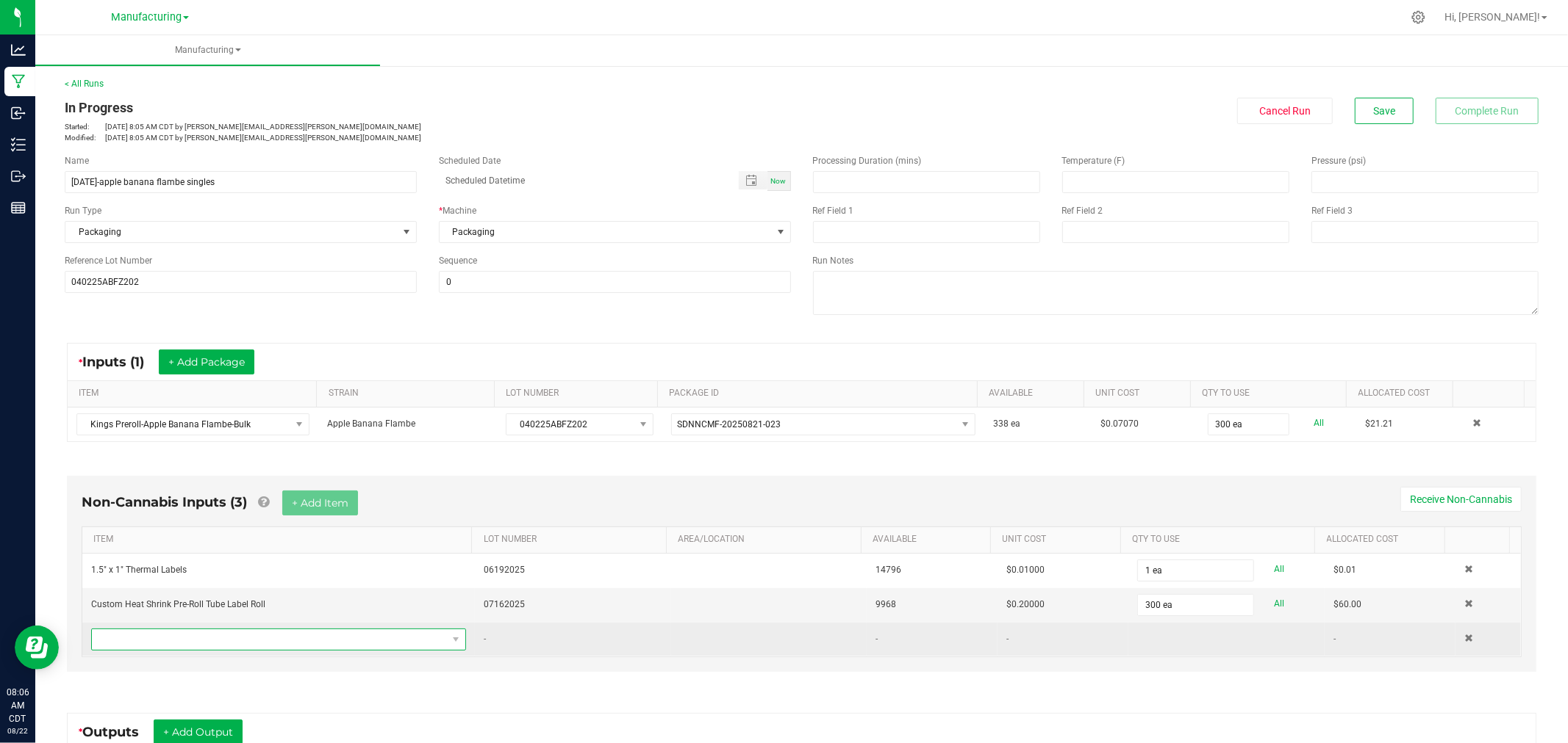
click at [213, 648] on span "NO DATA FOUND" at bounding box center [269, 640] width 355 height 21
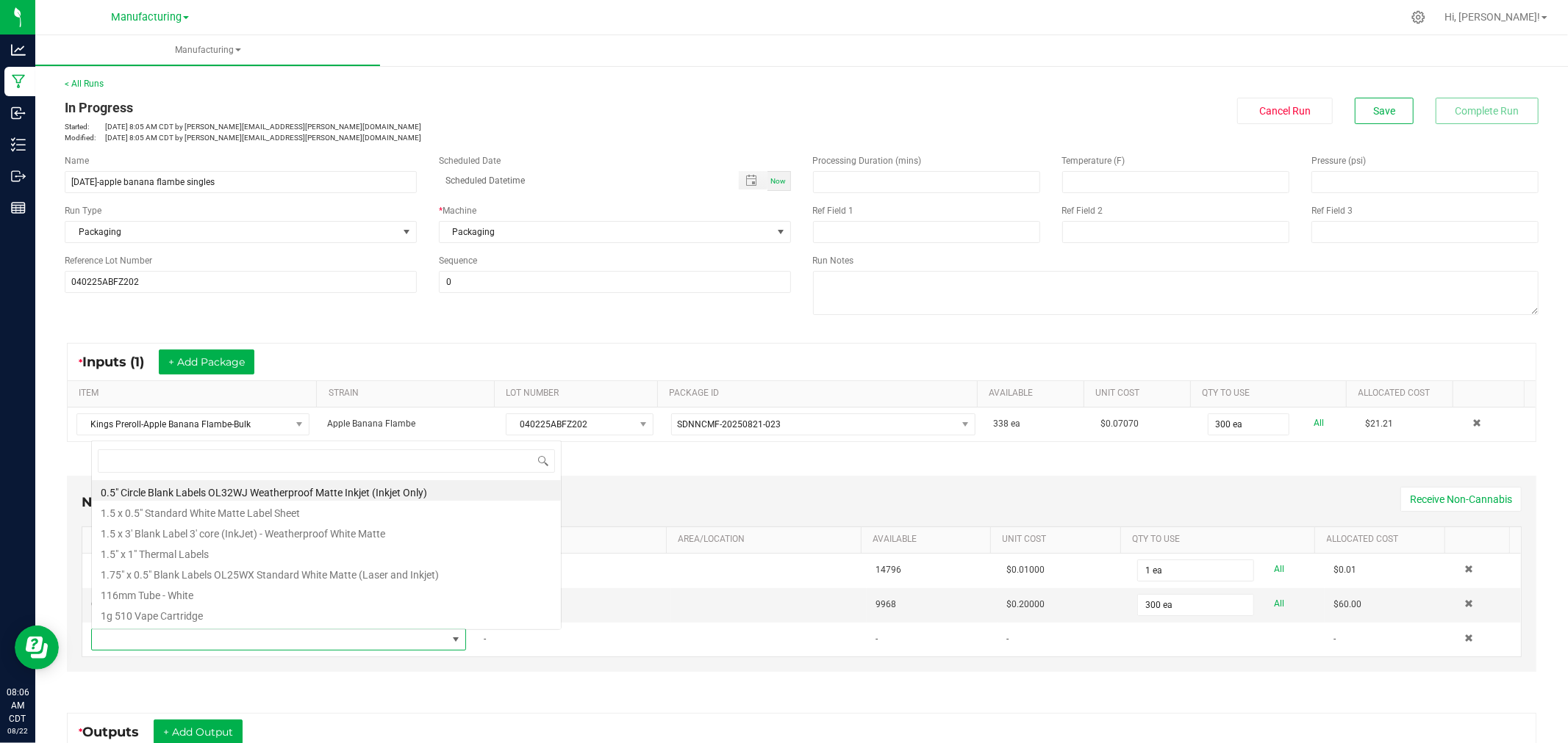
scroll to position [0, 0]
type input "116"
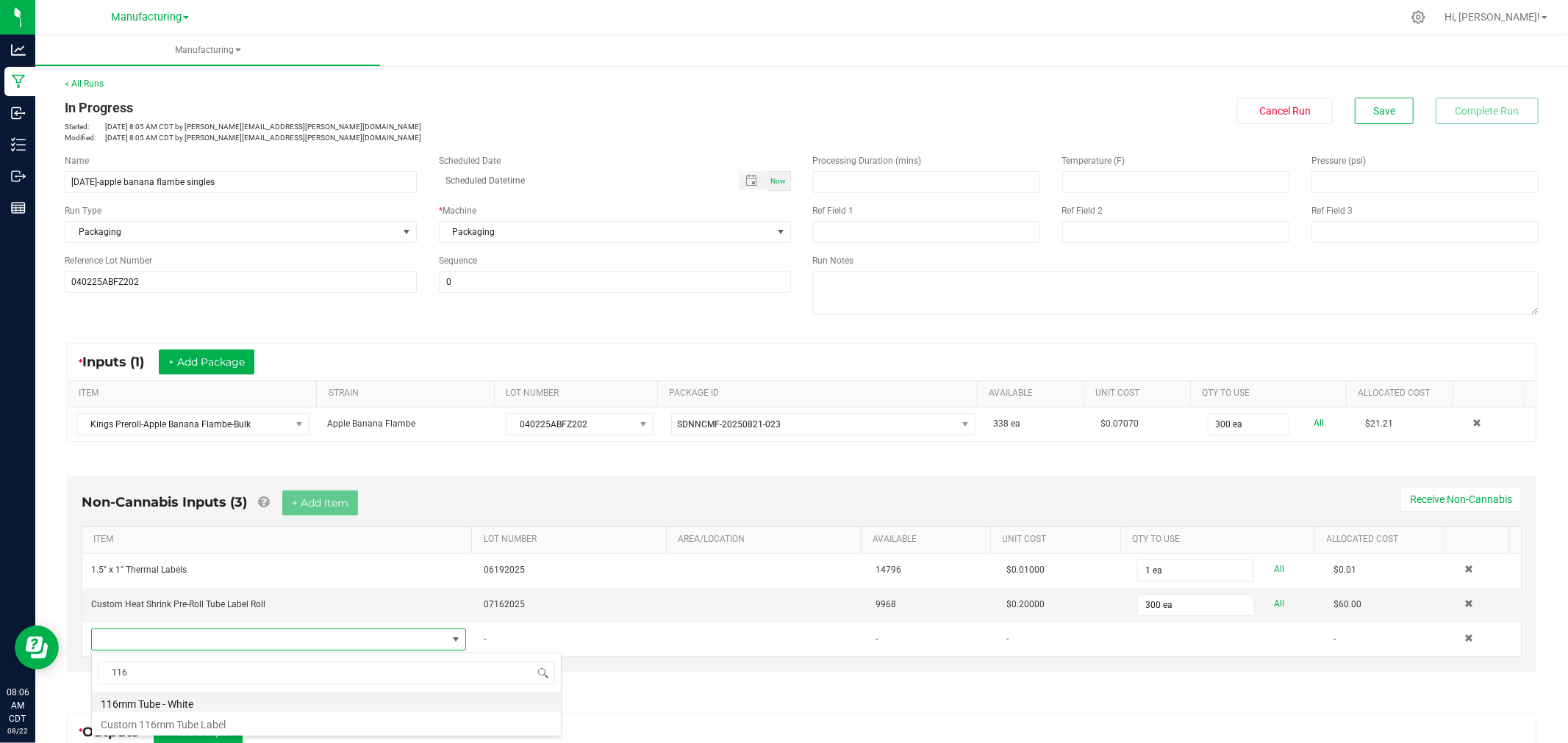
click at [192, 700] on li "116mm Tube - White" at bounding box center [326, 702] width 469 height 21
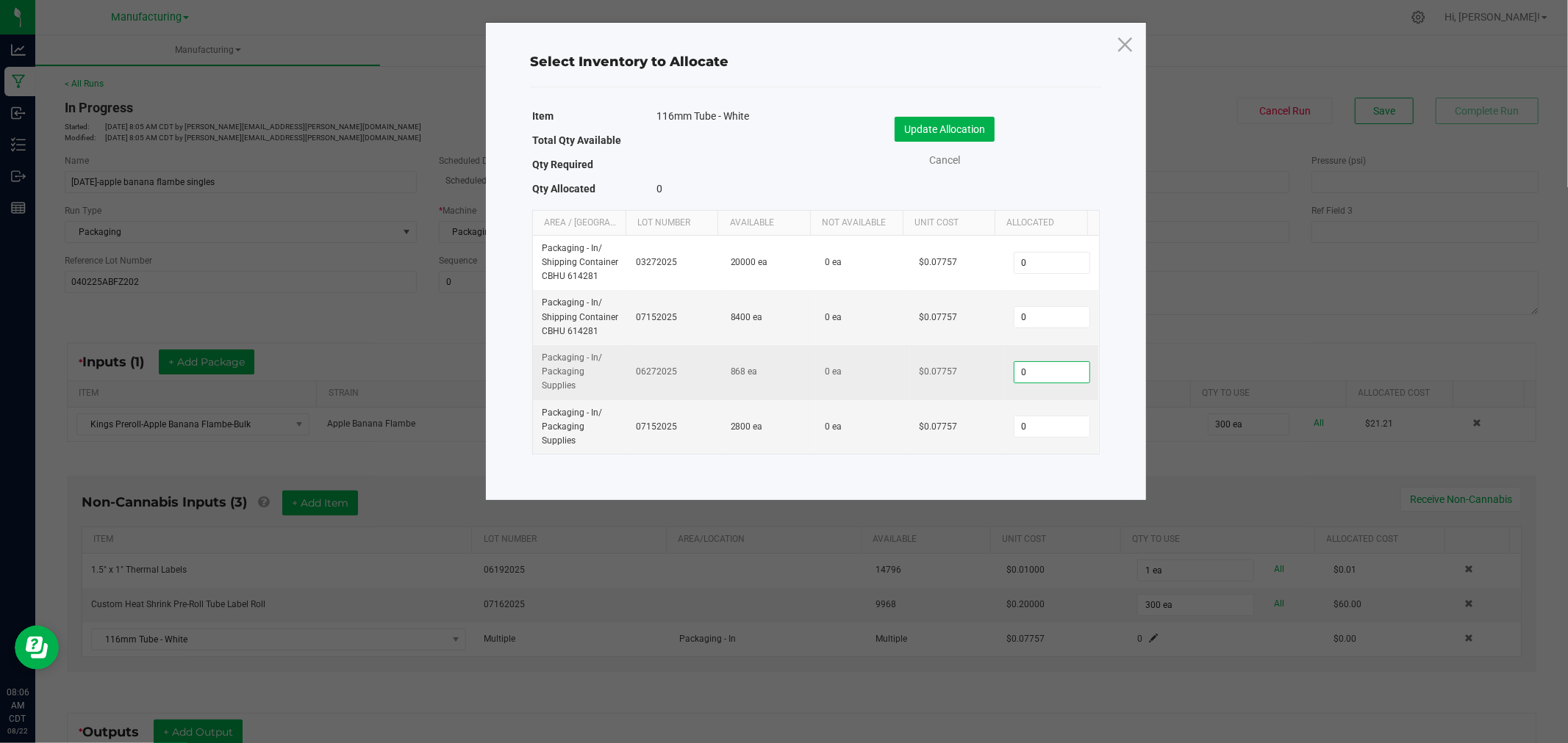
click at [1030, 369] on input "0" at bounding box center [1051, 372] width 75 height 21
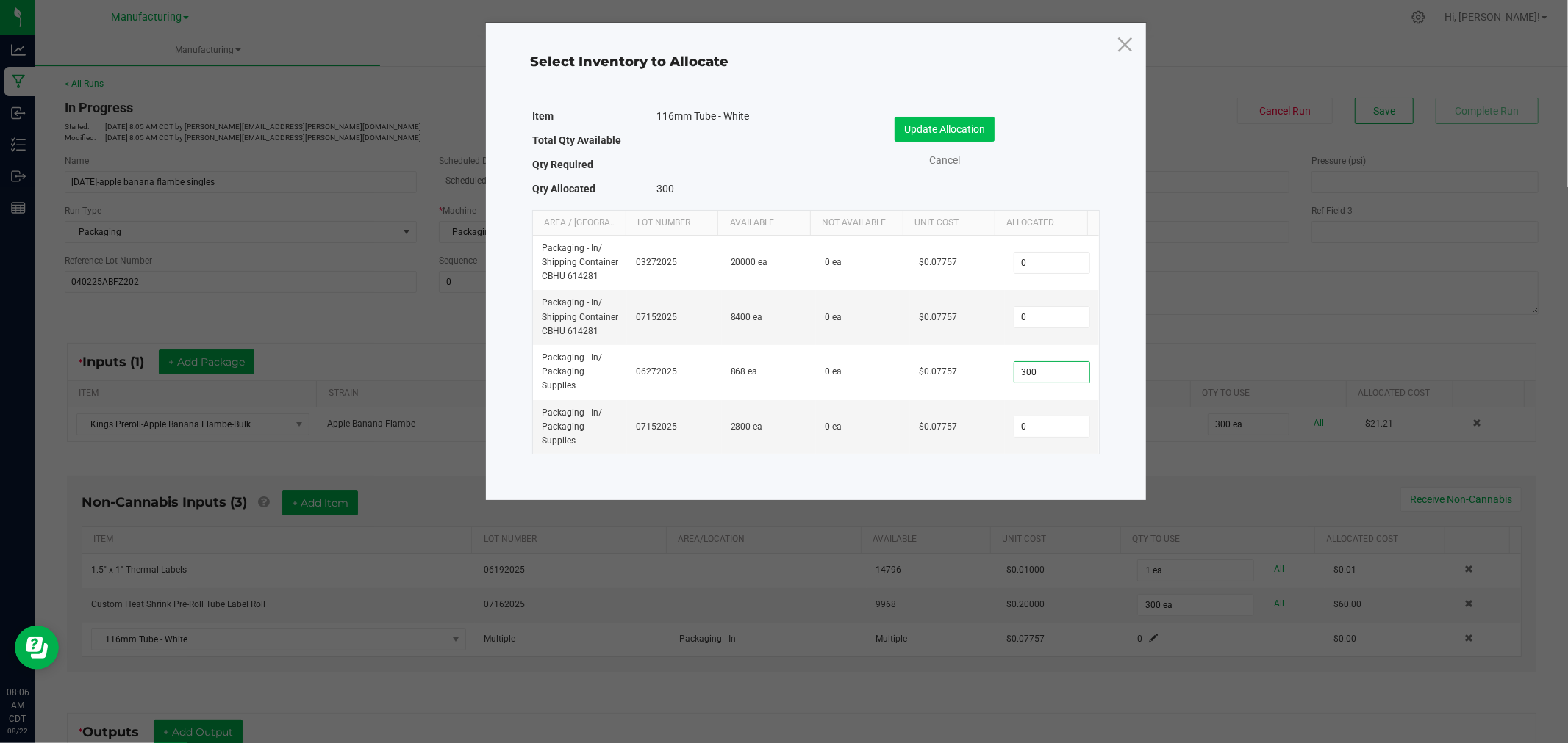
type input "300"
click at [932, 134] on button "Update Allocation" at bounding box center [945, 130] width 100 height 25
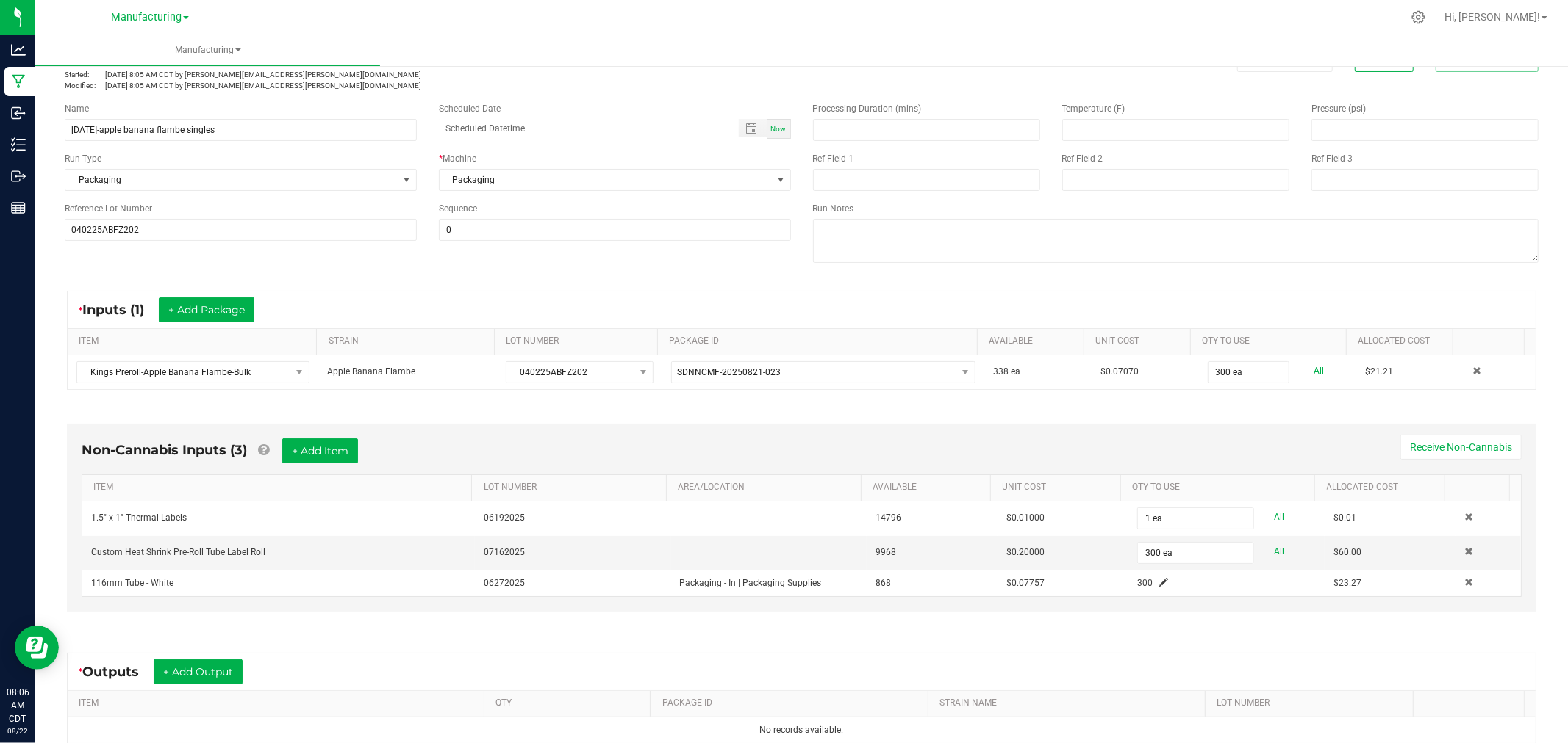
scroll to position [81, 0]
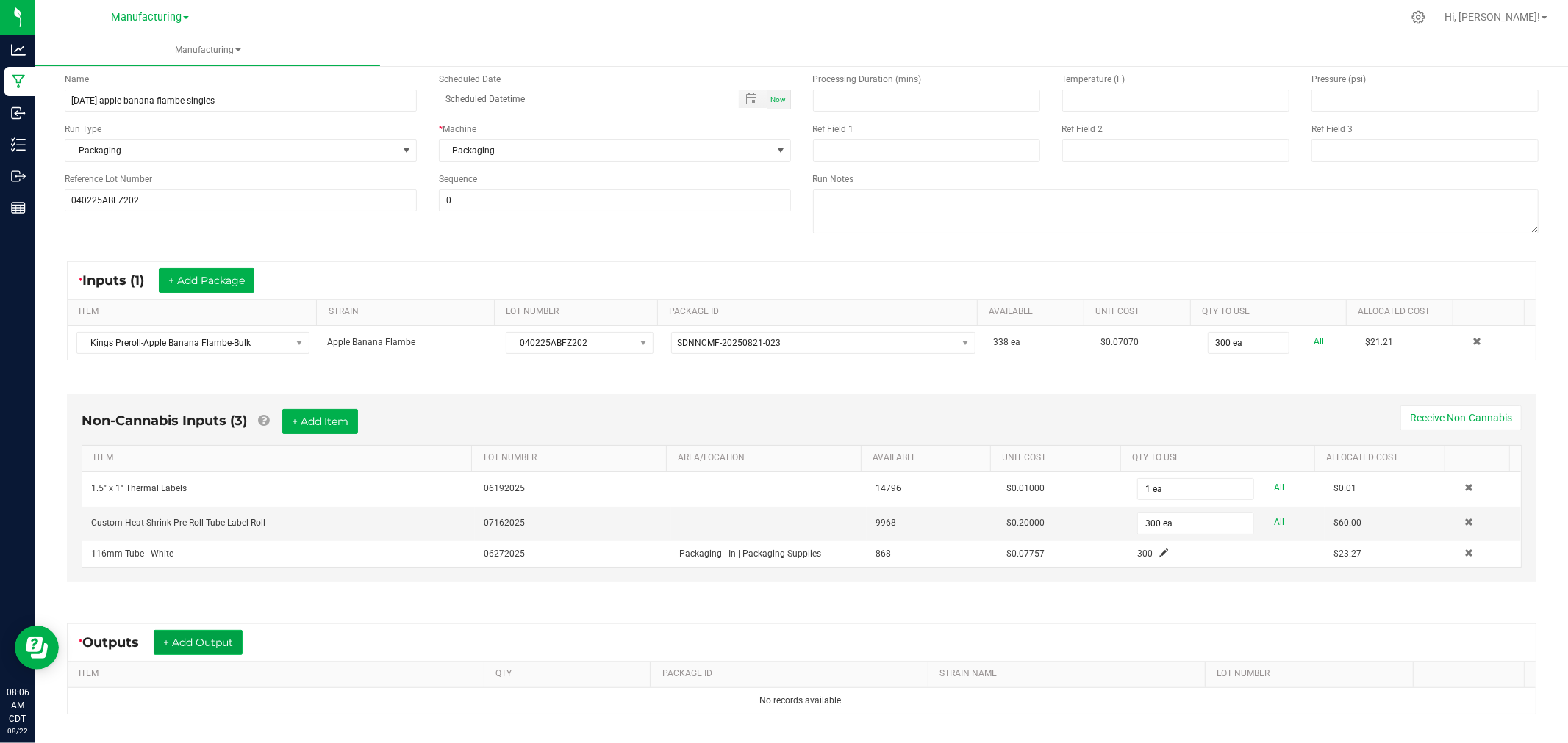
click at [220, 640] on button "+ Add Output" at bounding box center [198, 643] width 89 height 25
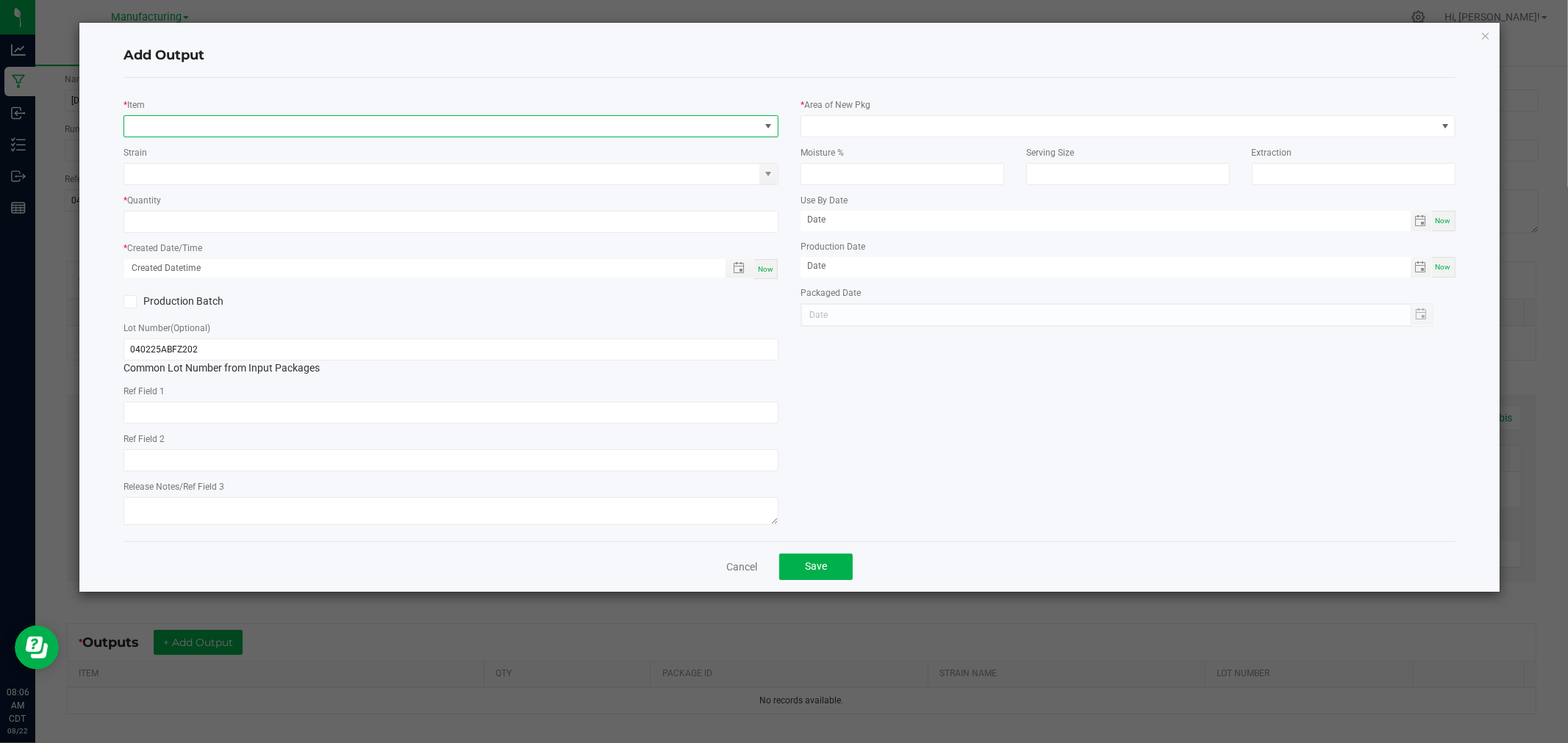
click at [316, 122] on span "NO DATA FOUND" at bounding box center [441, 127] width 635 height 21
type input "preroll-apple [MEDICAL_DATA]"
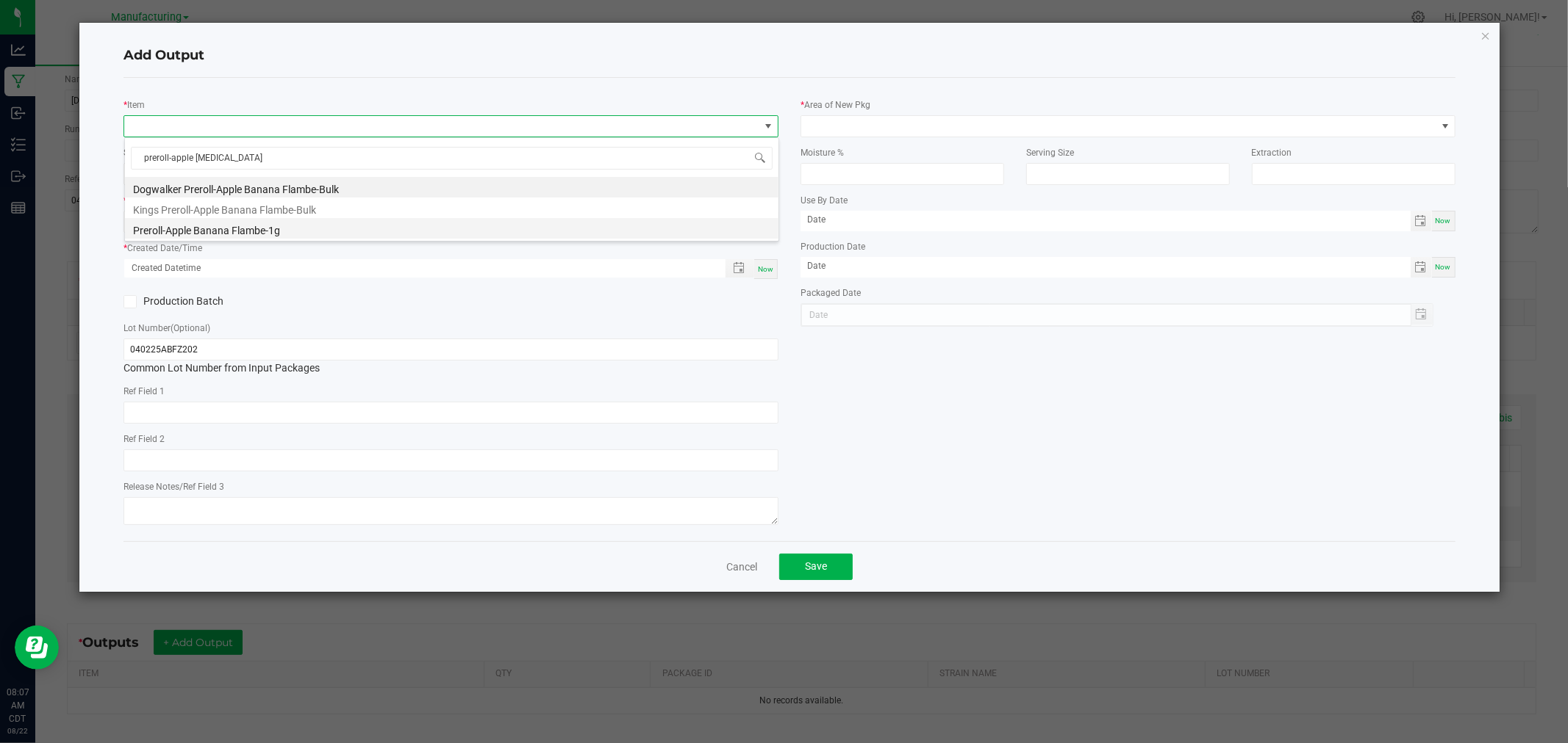
click at [184, 229] on li "Preroll-Apple Banana Flambe-1g" at bounding box center [451, 229] width 653 height 21
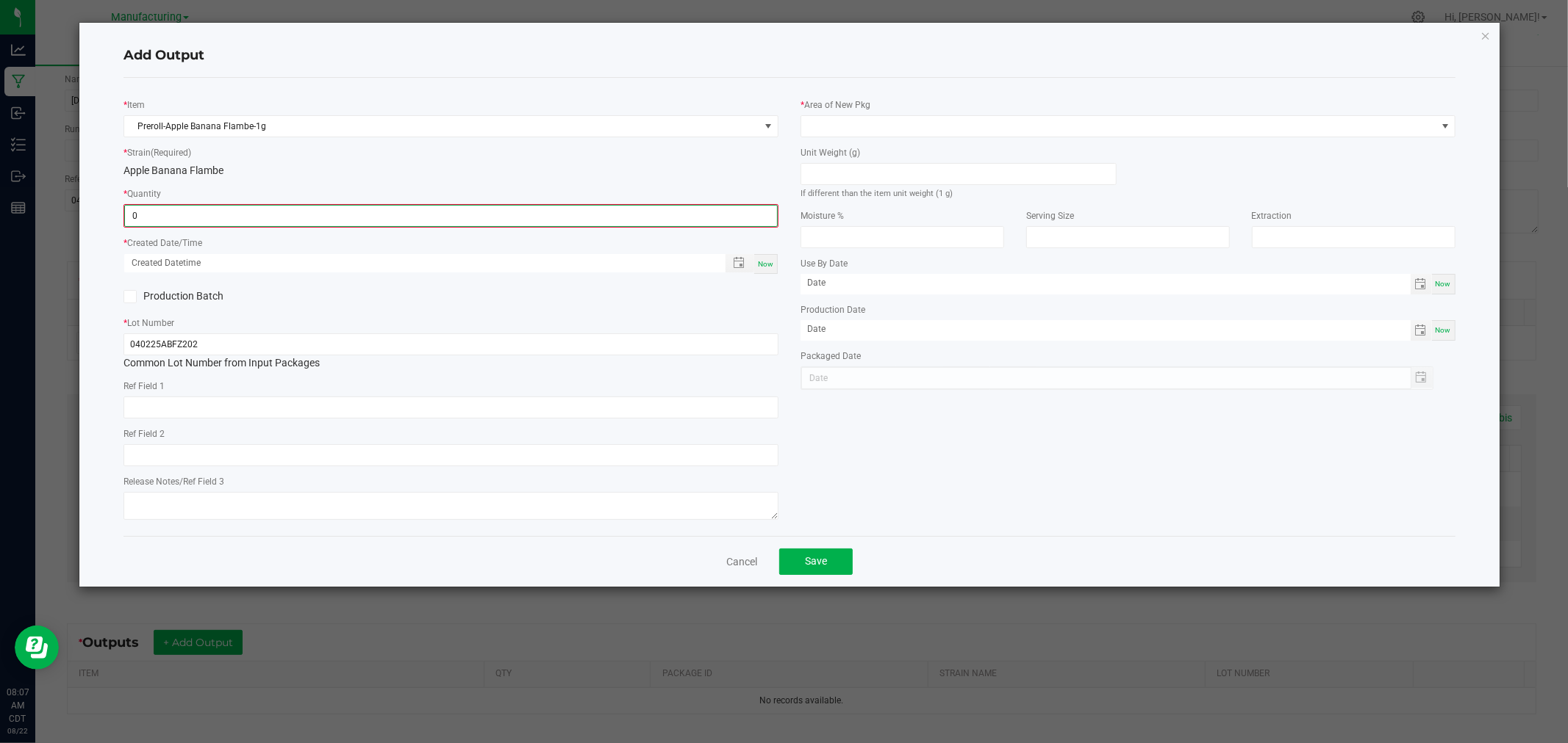
click at [252, 209] on input "0" at bounding box center [450, 216] width 652 height 21
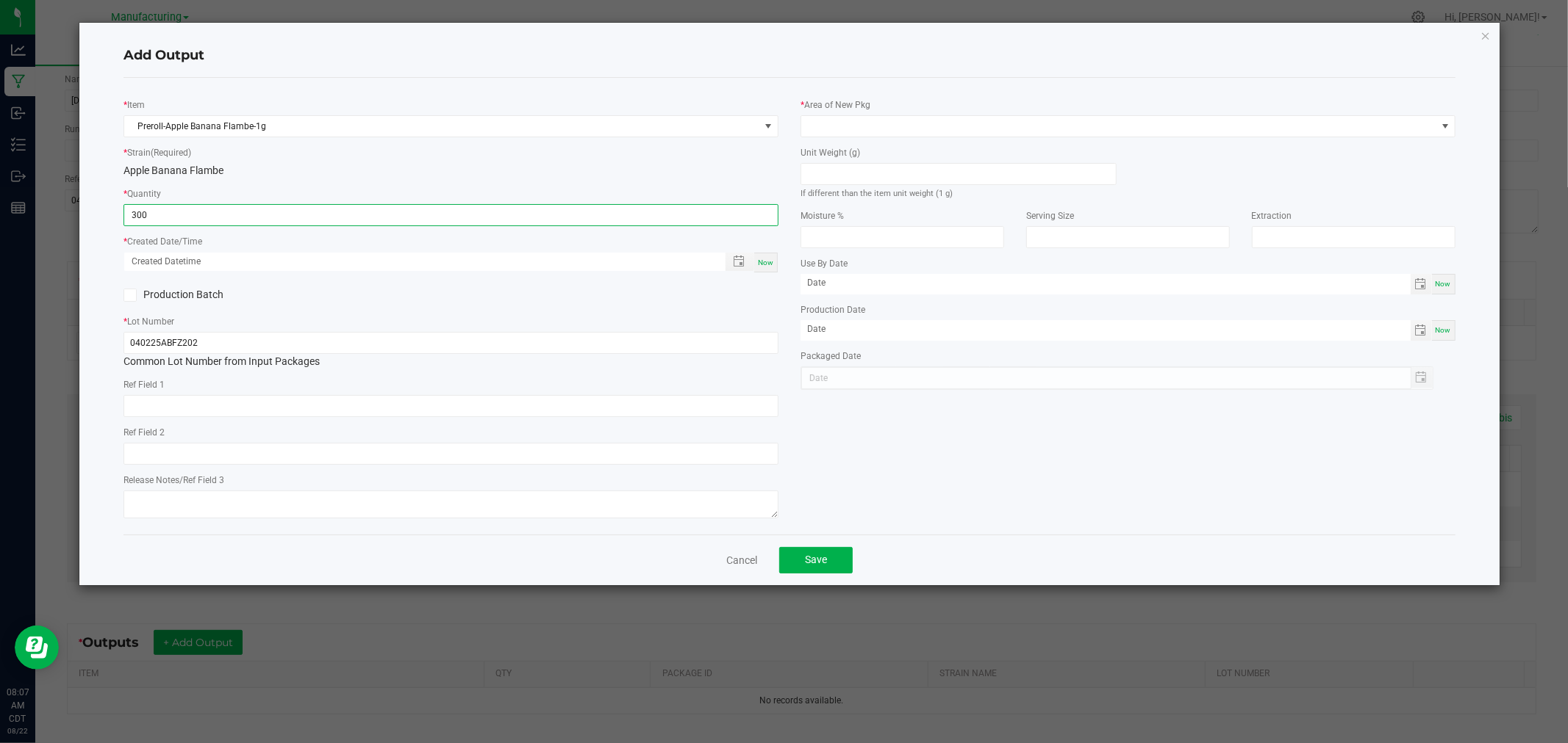
type input "300 ea"
click at [757, 266] on div "Now" at bounding box center [765, 262] width 24 height 20
type input "[DATE] 8:07 AM"
type input "[DATE]"
click at [850, 170] on input at bounding box center [958, 174] width 315 height 21
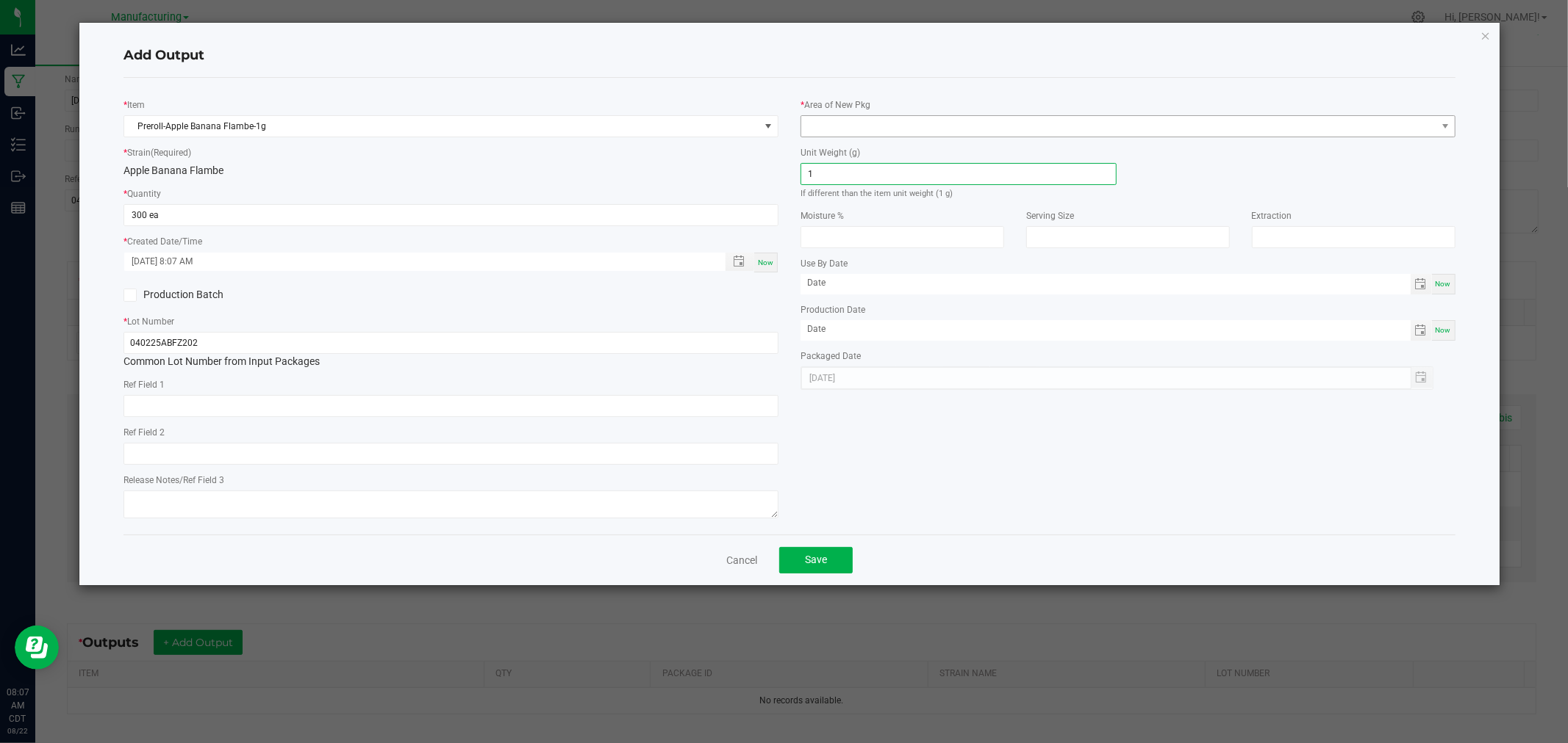
type input "1"
click at [877, 115] on span at bounding box center [1127, 126] width 654 height 22
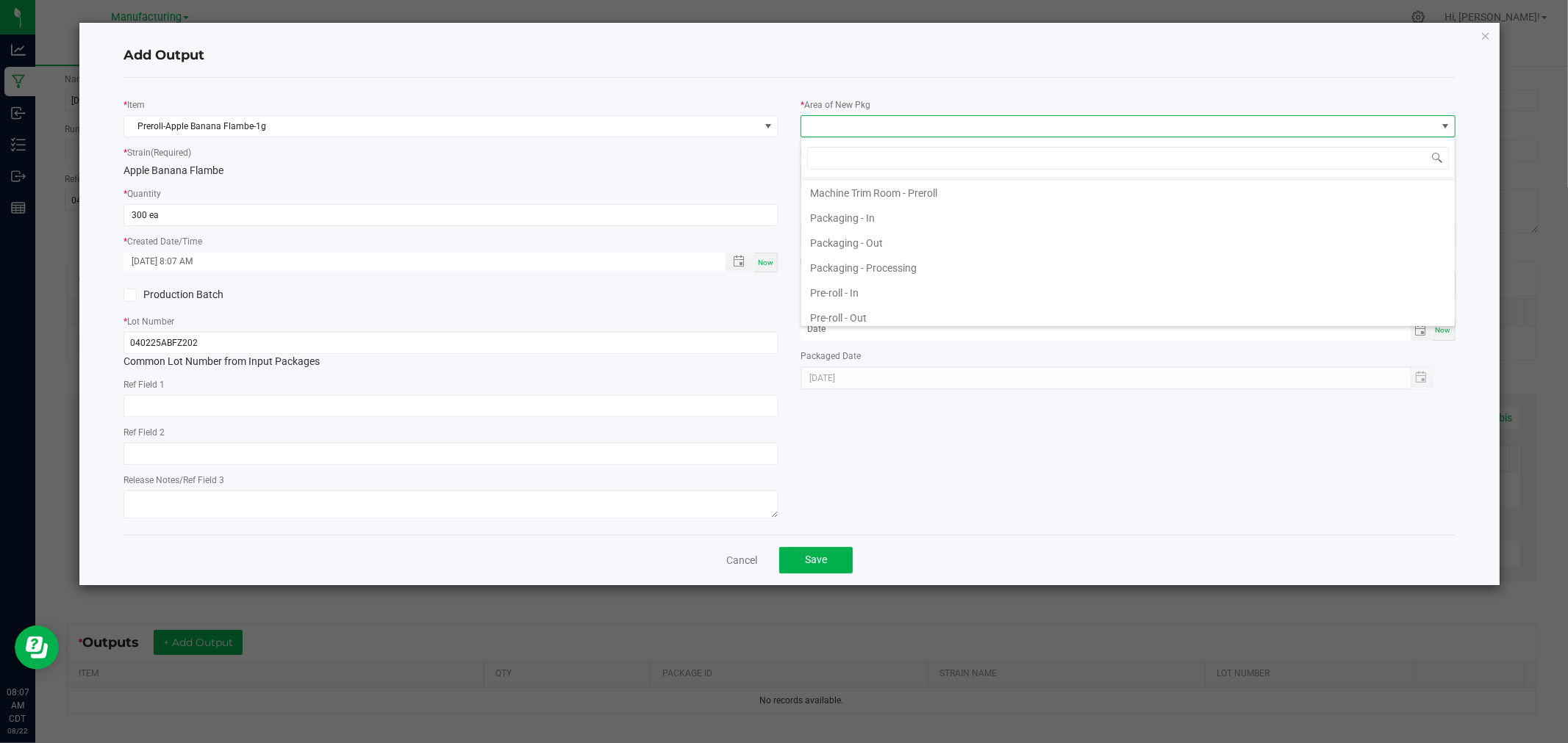
scroll to position [490, 0]
click at [912, 206] on li "Packaging - Processing" at bounding box center [1127, 199] width 653 height 25
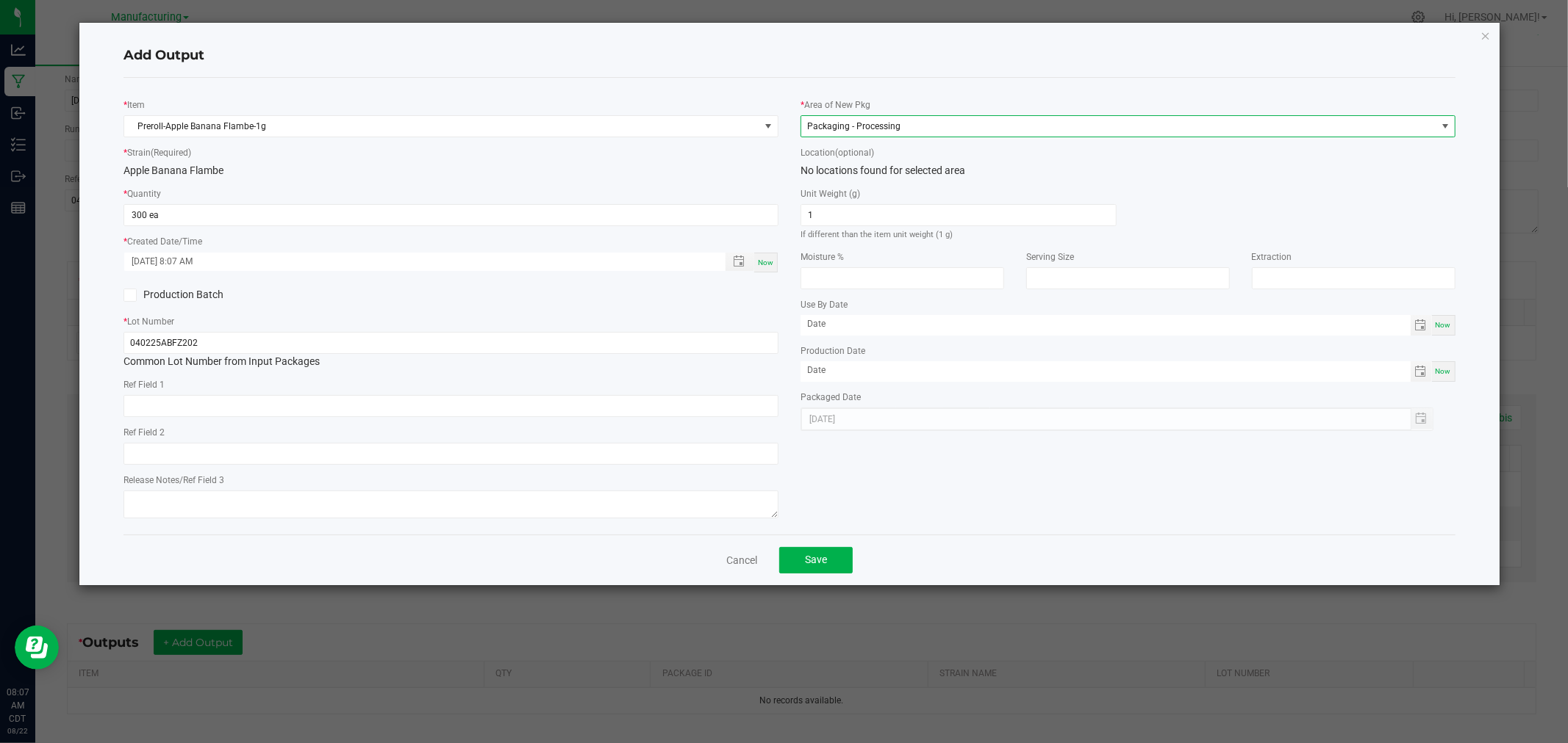
click at [882, 84] on div "* Item Preroll-Apple Banana Flambe-1g * Strain (Required) Apple Banana Flambe *…" at bounding box center [789, 305] width 1331 height 457
click at [826, 565] on span "Save" at bounding box center [815, 560] width 22 height 11
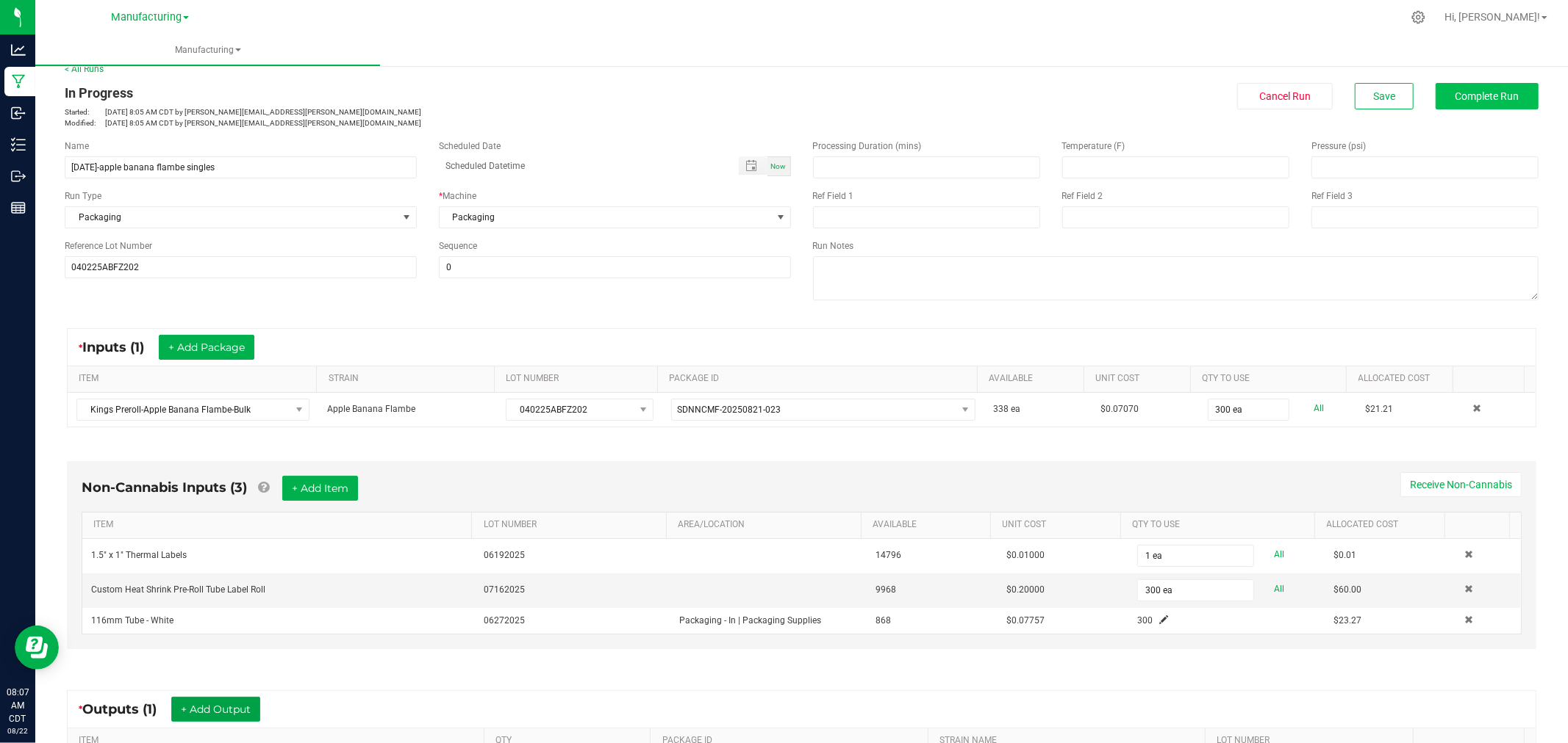
scroll to position [0, 0]
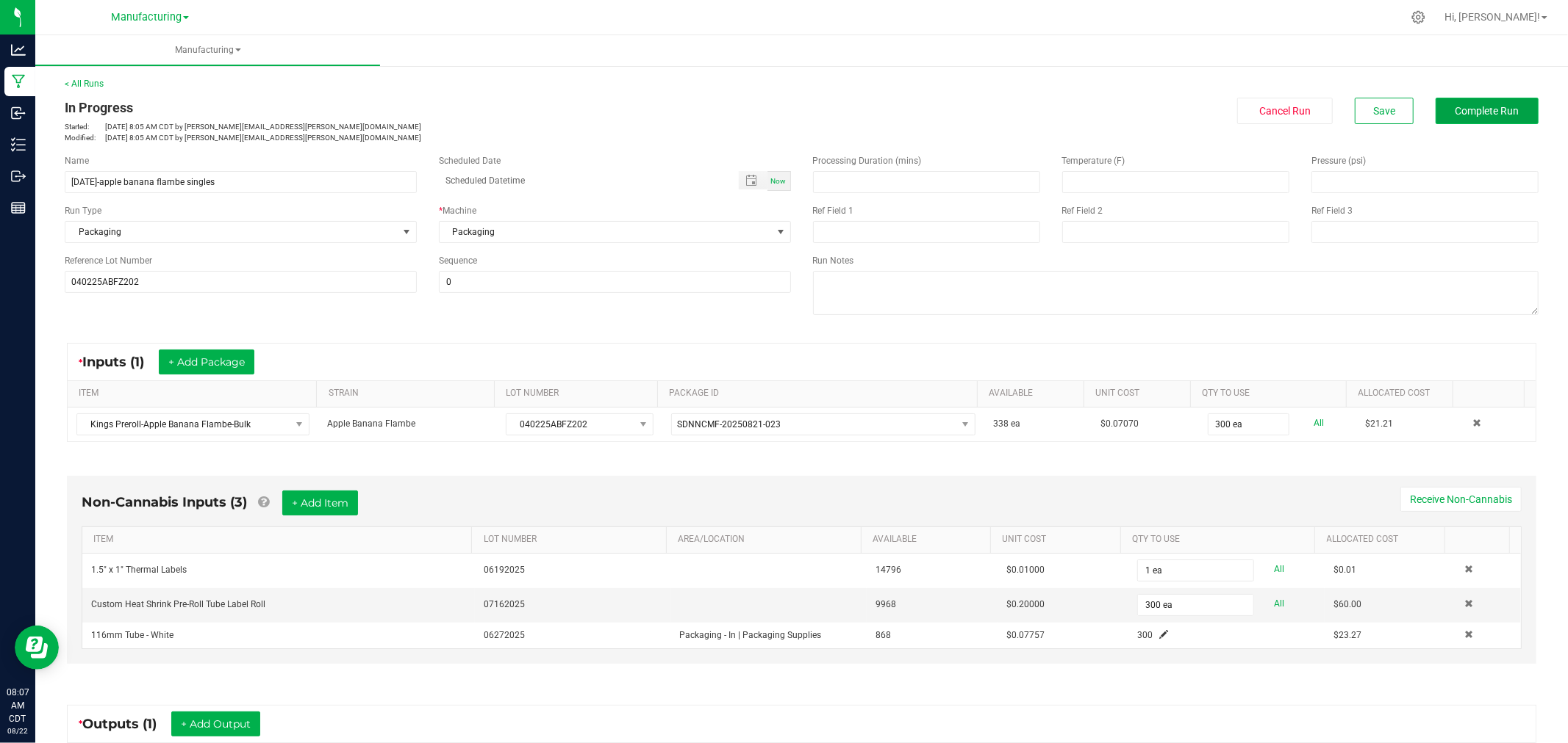
click at [1494, 106] on span "Complete Run" at bounding box center [1488, 111] width 64 height 11
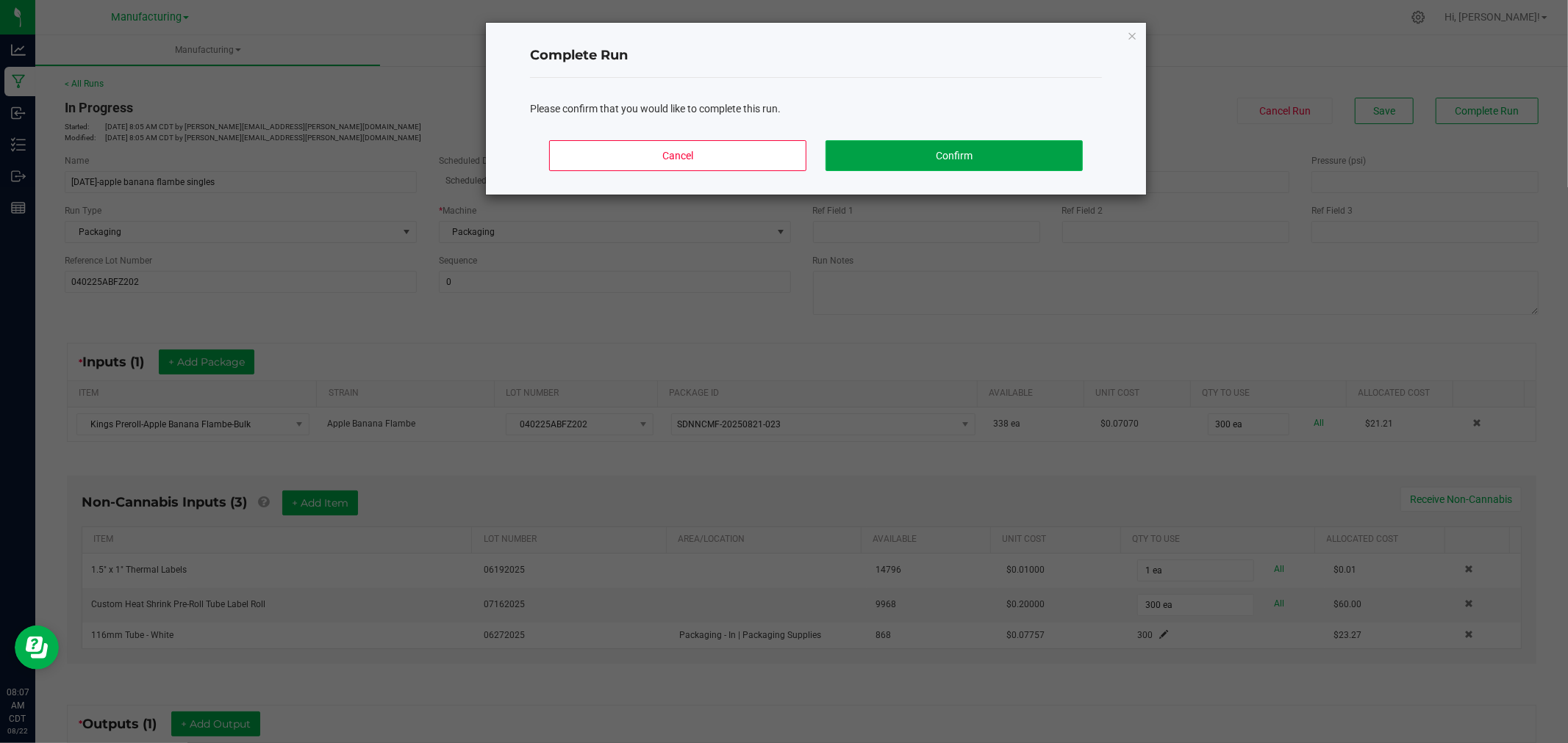
click at [922, 147] on button "Confirm" at bounding box center [954, 155] width 257 height 31
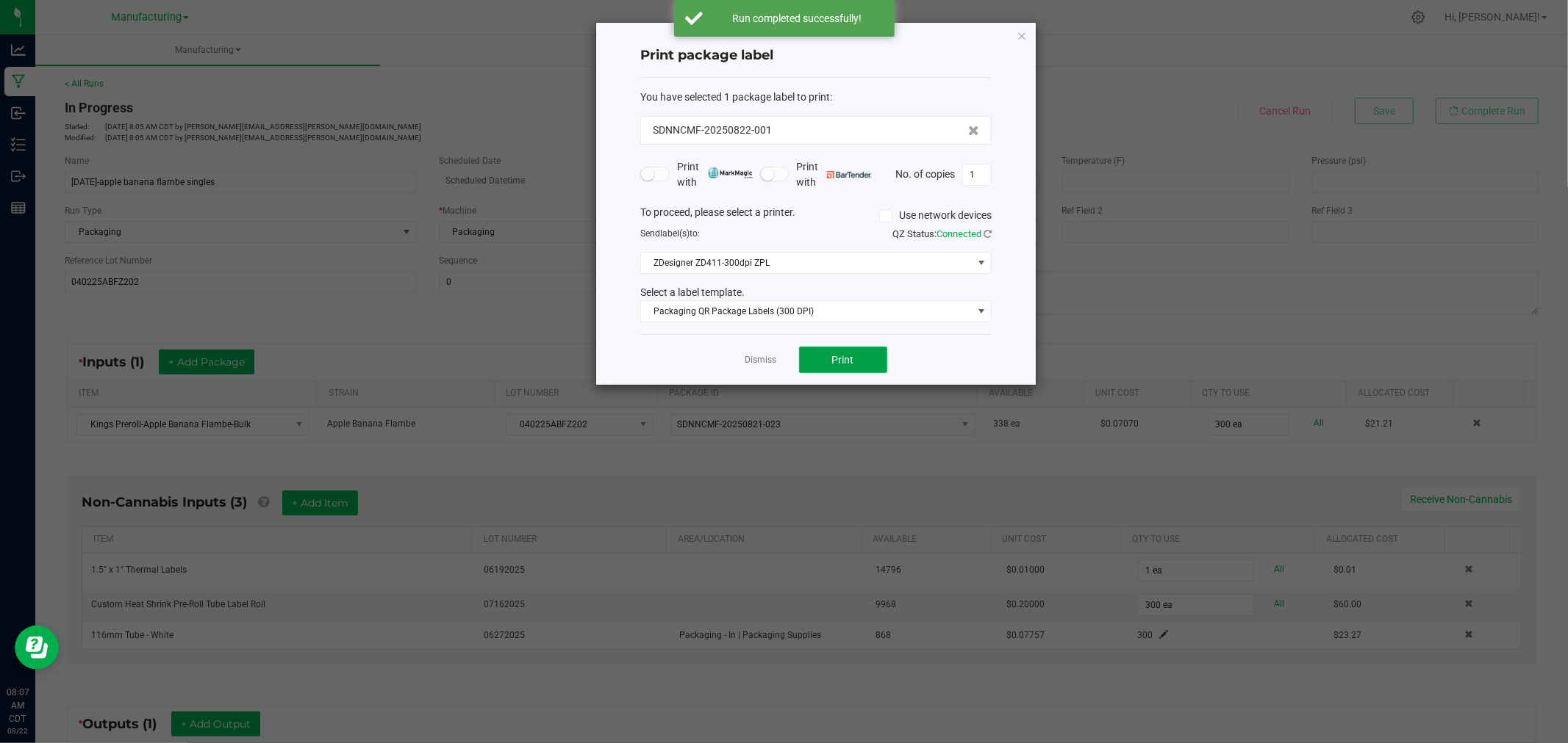
click at [841, 360] on span "Print" at bounding box center [843, 360] width 22 height 11
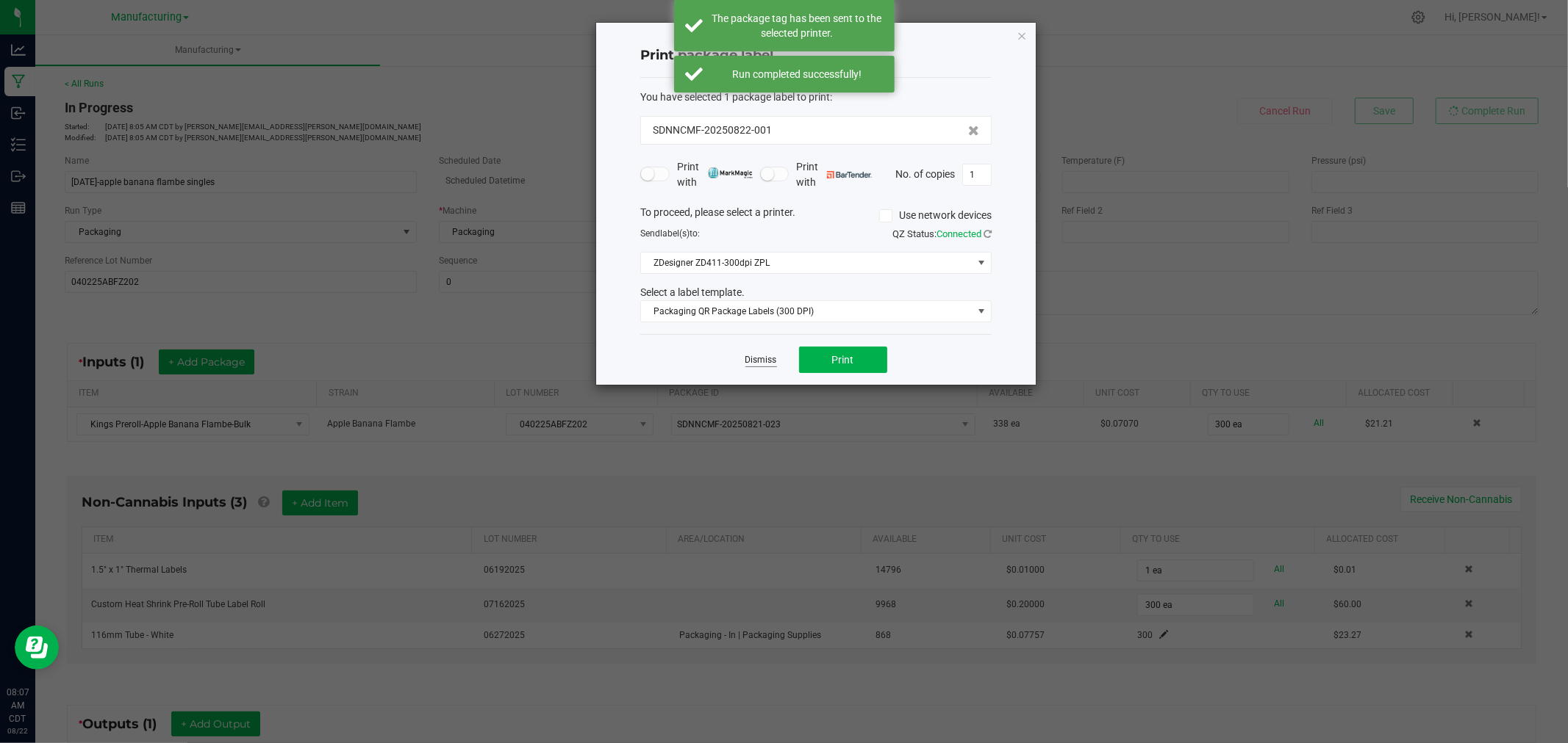
click at [765, 365] on link "Dismiss" at bounding box center [760, 360] width 31 height 12
